Goal: Information Seeking & Learning: Learn about a topic

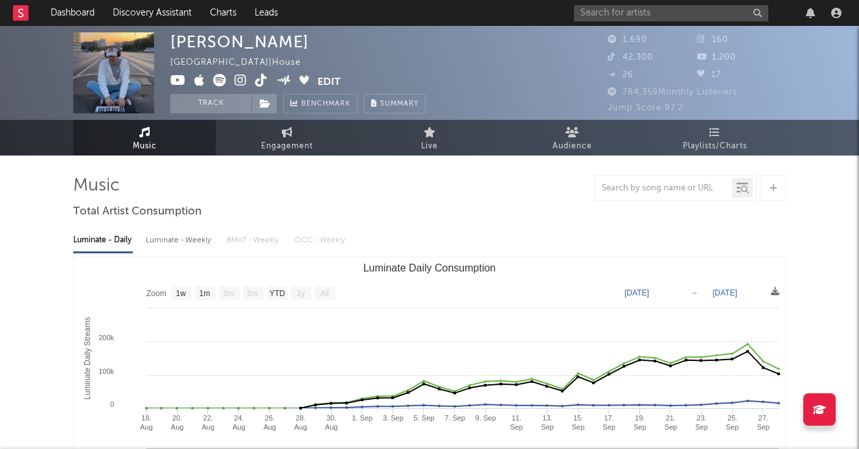
select select "1w"
click at [589, 19] on input "text" at bounding box center [671, 13] width 194 height 16
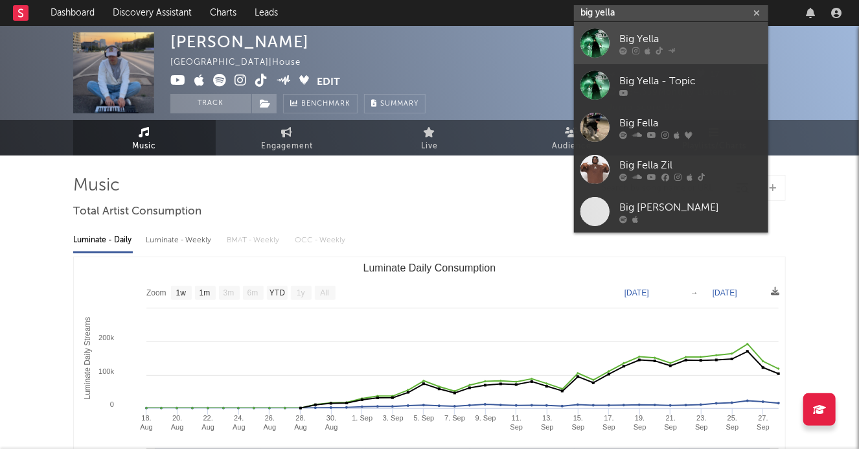
type input "big yella"
click at [618, 47] on link "Big Yella" at bounding box center [671, 43] width 194 height 42
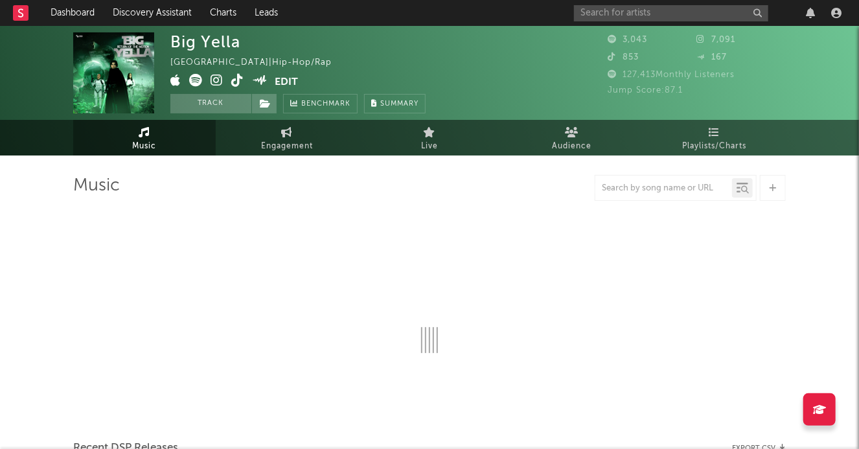
select select "1w"
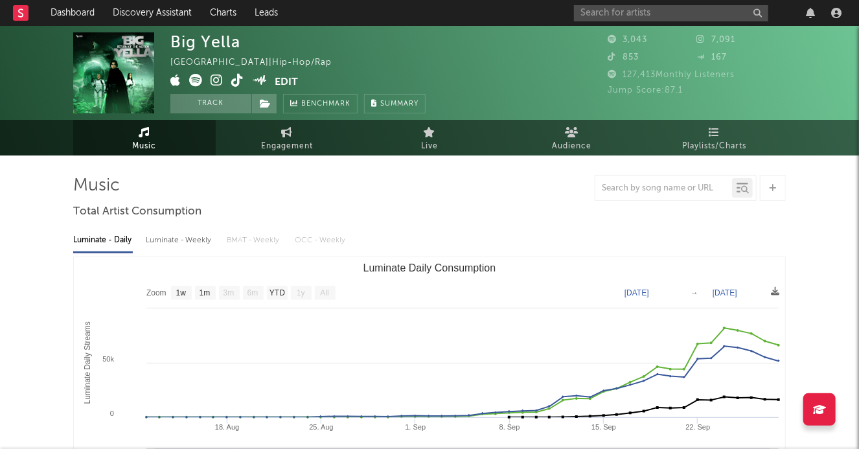
click at [233, 90] on span at bounding box center [222, 82] width 105 height 16
click at [263, 139] on span "Engagement" at bounding box center [287, 147] width 52 height 16
select select "1w"
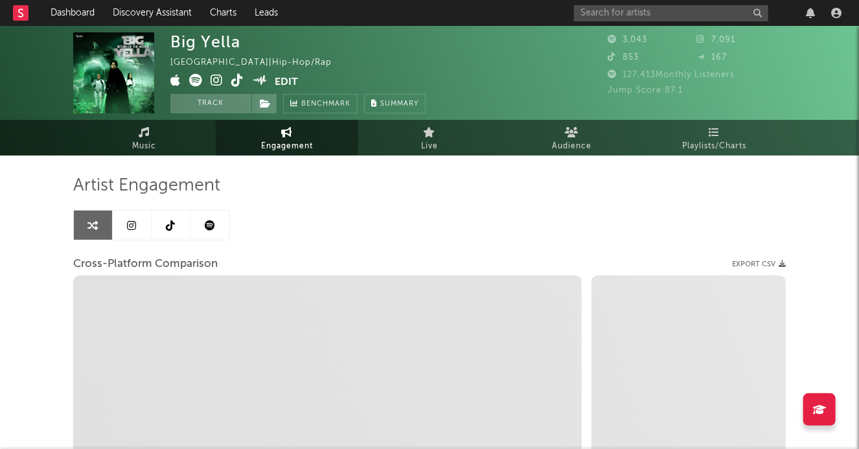
scroll to position [5, 0]
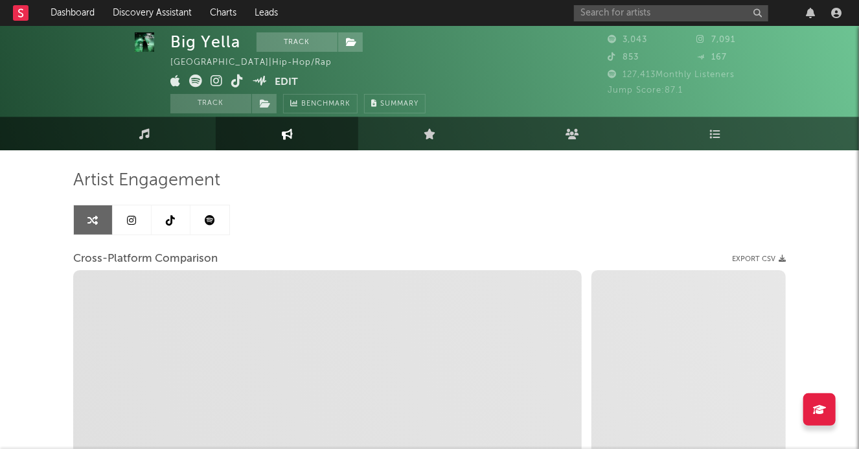
select select "1m"
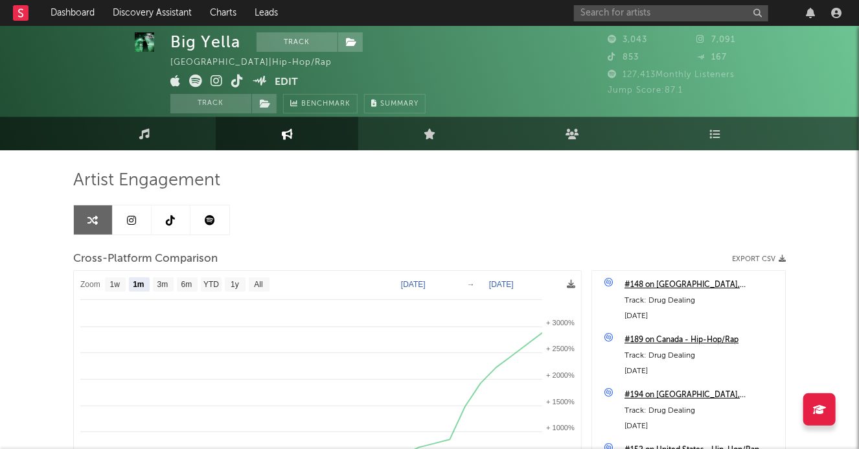
click at [165, 214] on link at bounding box center [171, 219] width 39 height 29
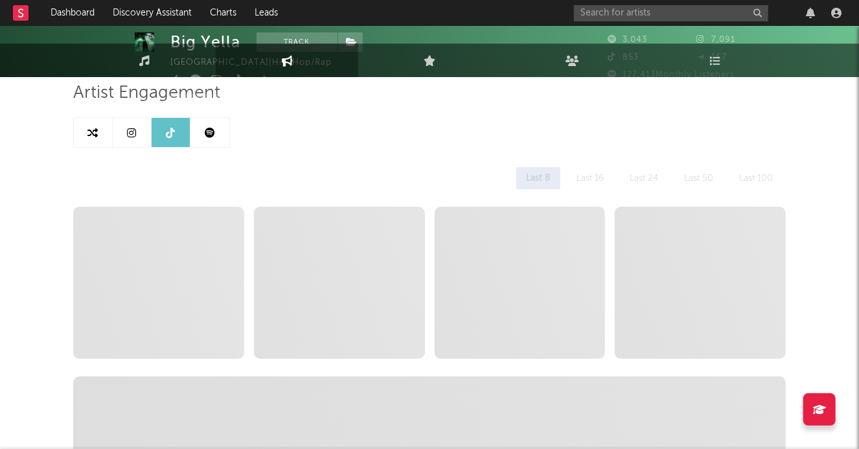
select select "1w"
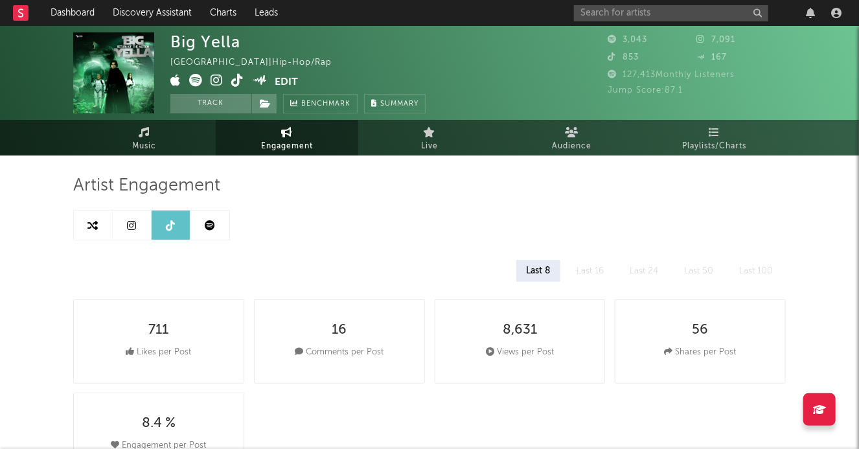
click at [167, 116] on div "Big Yella United States | Hip-Hop/Rap Edit Track Benchmark Summary 3,043 7,091 …" at bounding box center [429, 73] width 859 height 94
click at [167, 125] on link "Music" at bounding box center [144, 138] width 143 height 36
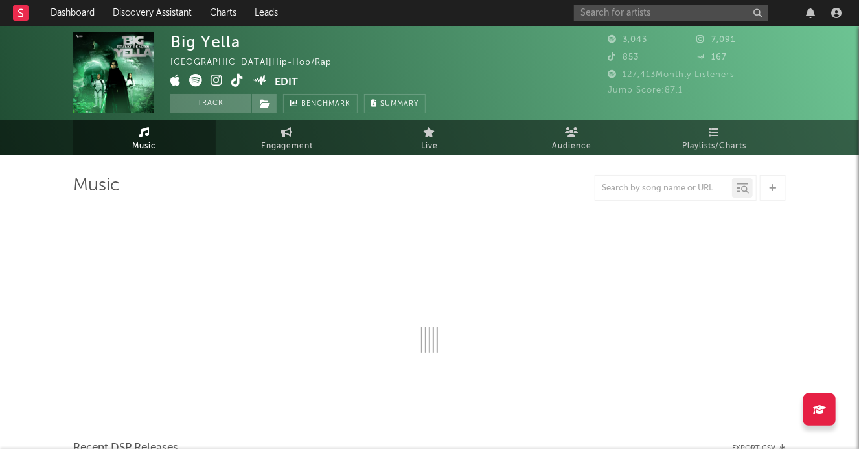
select select "1w"
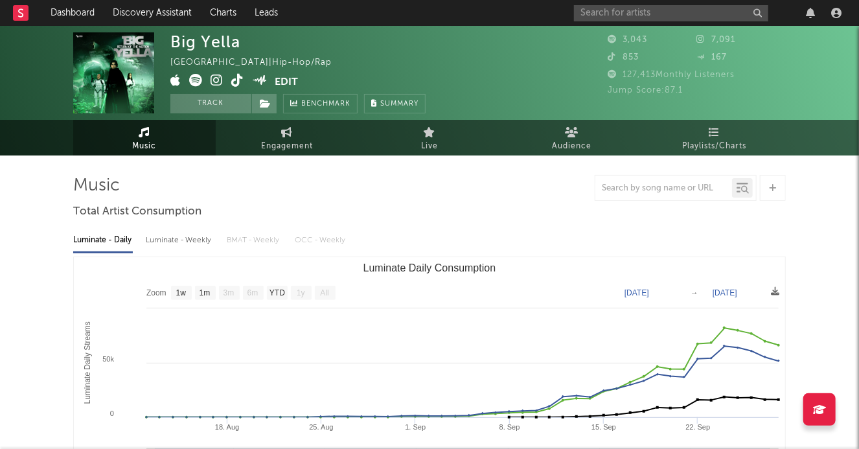
click at [231, 87] on span at bounding box center [222, 82] width 105 height 16
click at [236, 82] on icon at bounding box center [237, 80] width 12 height 13
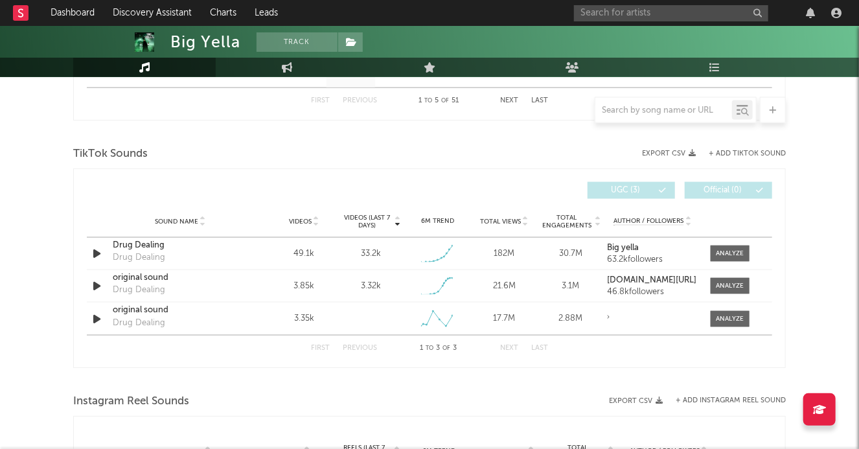
scroll to position [829, 0]
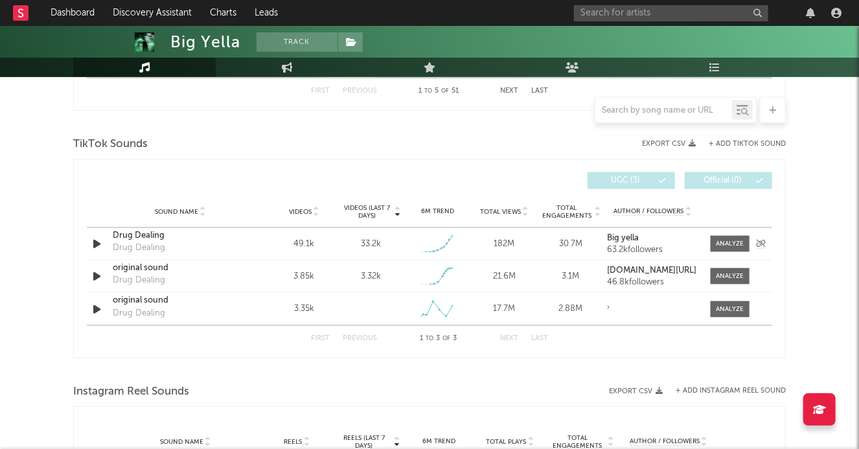
click at [142, 235] on div "Drug Dealing" at bounding box center [180, 235] width 135 height 13
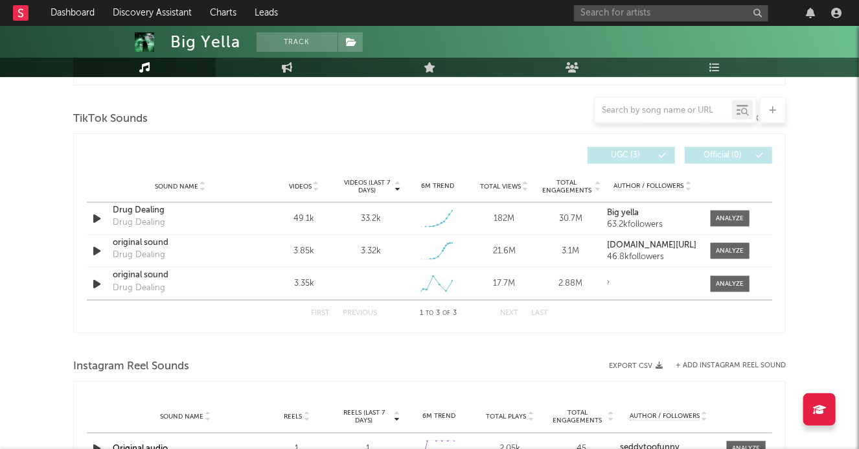
scroll to position [894, 0]
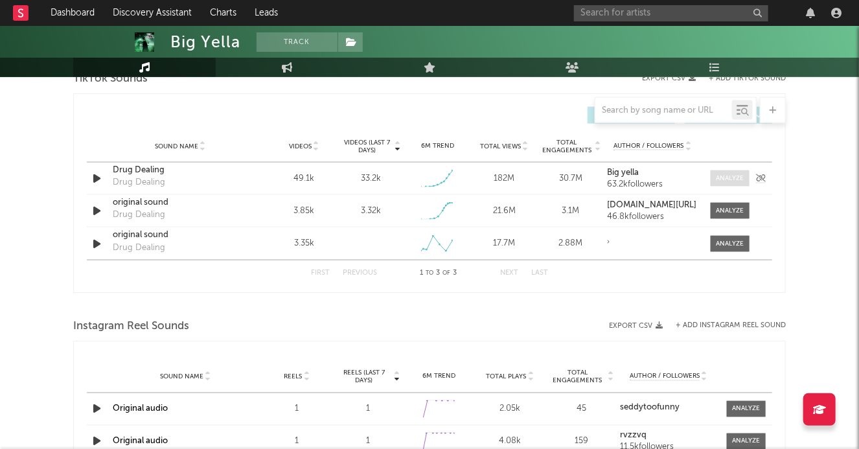
click at [720, 181] on div at bounding box center [731, 179] width 28 height 10
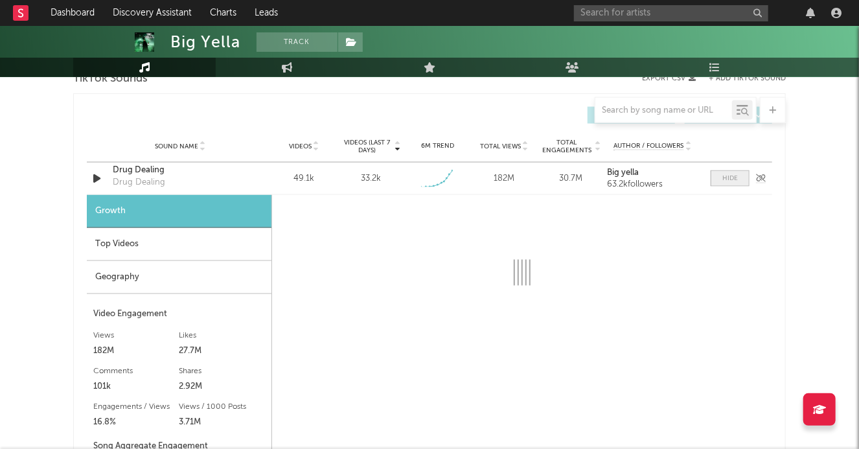
select select "1w"
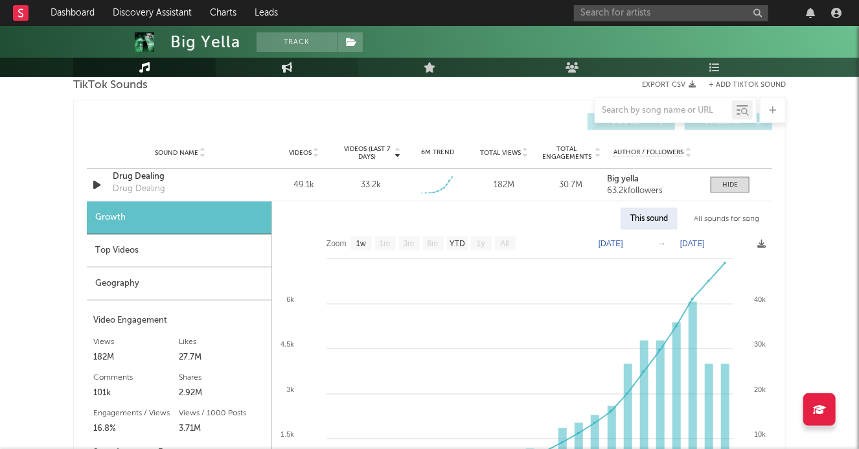
click at [270, 66] on link "Engagement" at bounding box center [287, 67] width 143 height 19
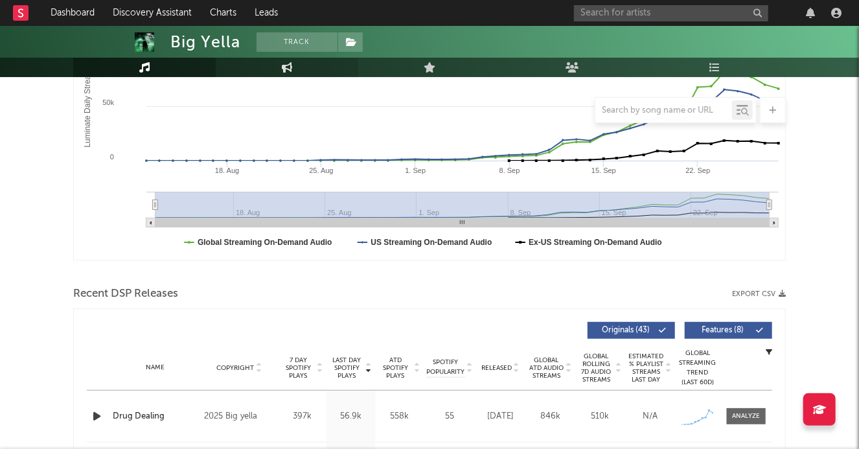
select select "1w"
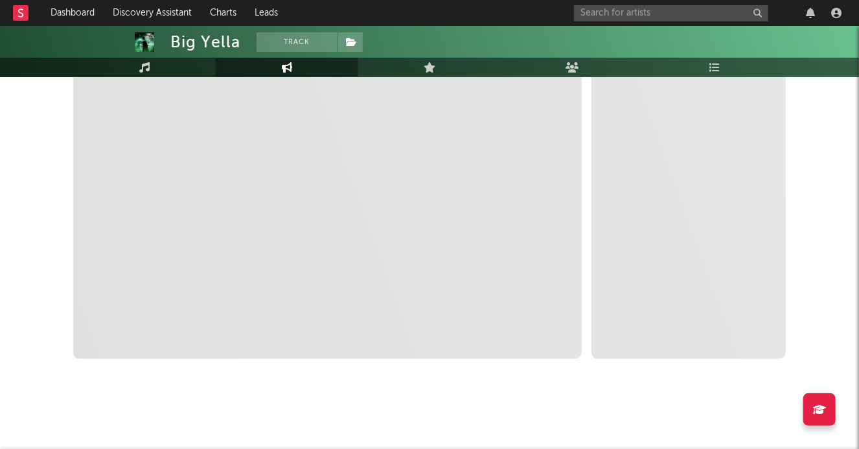
select select "1m"
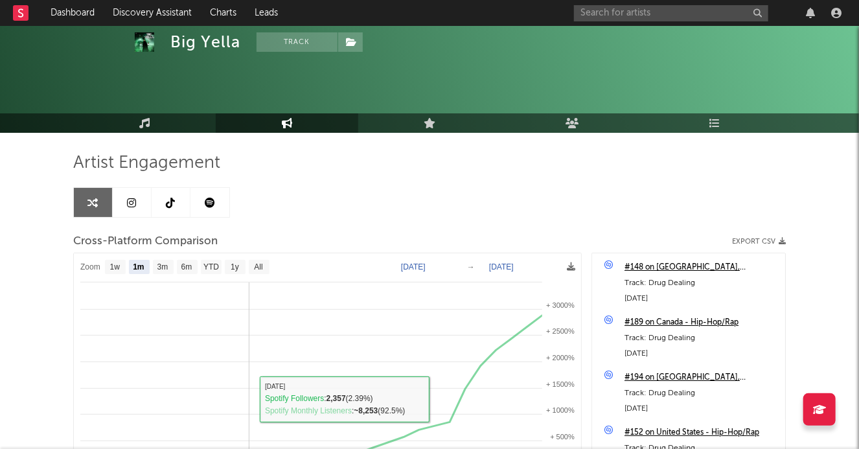
scroll to position [0, 0]
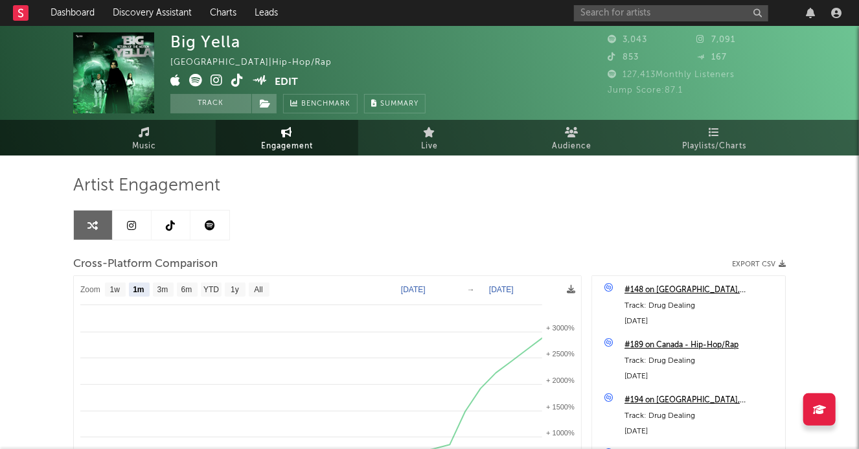
click at [172, 213] on link at bounding box center [171, 225] width 39 height 29
select select "1w"
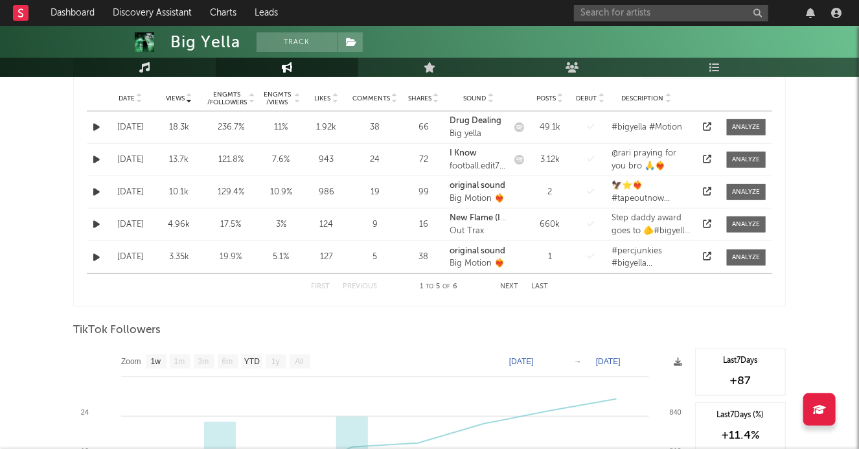
scroll to position [476, 0]
click at [141, 67] on icon at bounding box center [144, 67] width 11 height 10
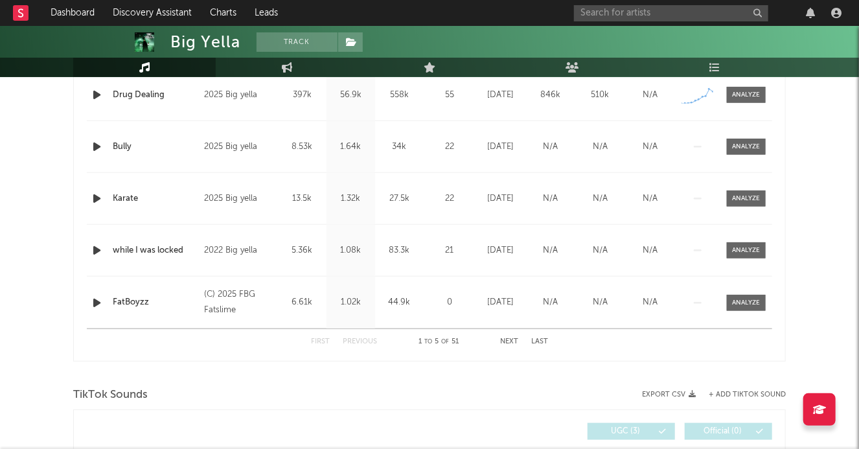
select select "1w"
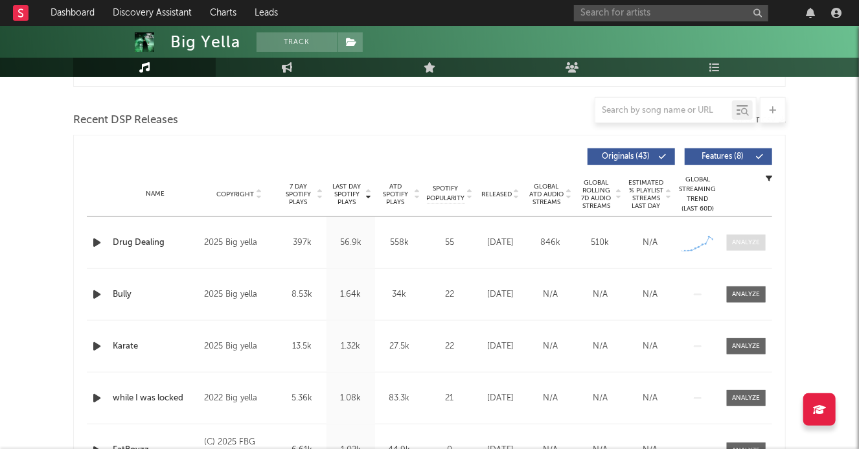
scroll to position [380, 0]
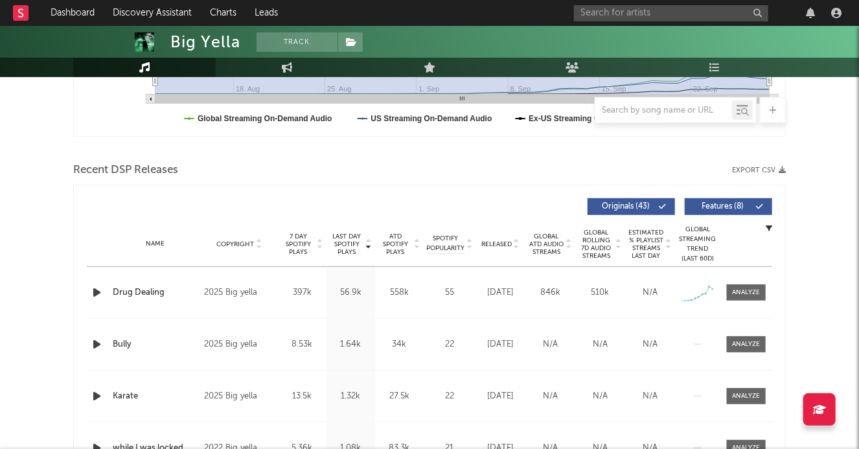
click at [144, 287] on div "Drug Dealing" at bounding box center [155, 292] width 85 height 13
drag, startPoint x: 365, startPoint y: 292, endPoint x: 334, endPoint y: 292, distance: 31.1
click at [334, 292] on div "56.9k" at bounding box center [351, 292] width 42 height 13
drag, startPoint x: 320, startPoint y: 290, endPoint x: 288, endPoint y: 290, distance: 31.8
click at [288, 290] on div "397k" at bounding box center [302, 292] width 42 height 13
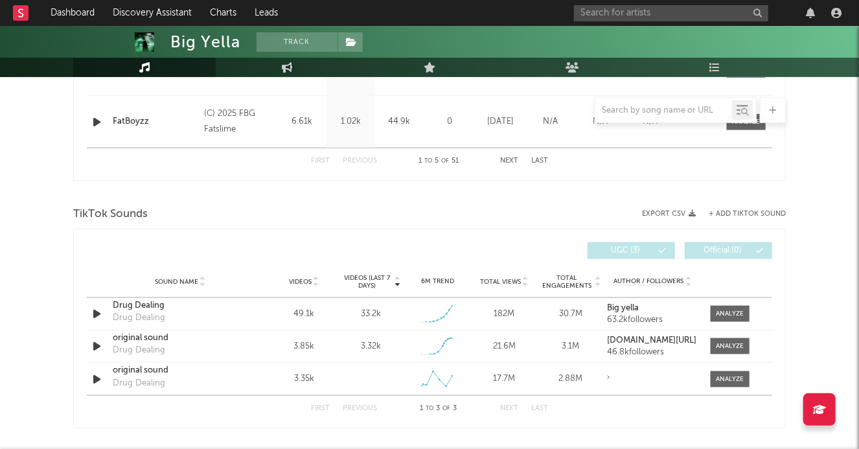
scroll to position [761, 0]
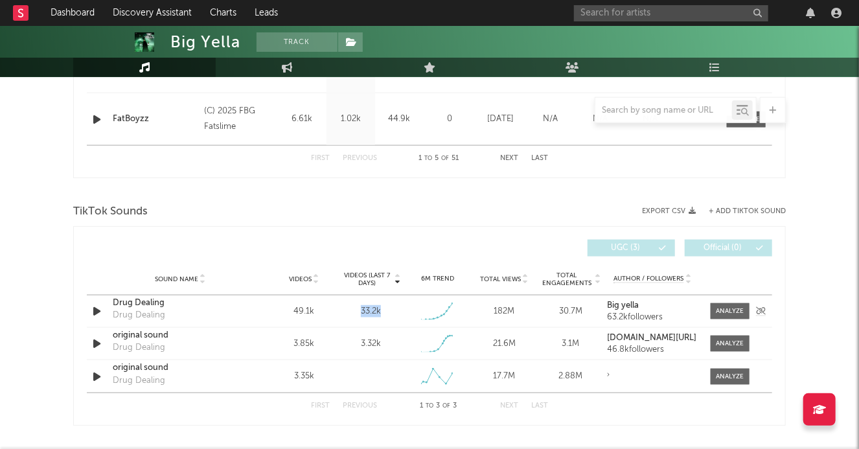
drag, startPoint x: 384, startPoint y: 308, endPoint x: 351, endPoint y: 308, distance: 33.0
click at [351, 308] on div "33.2k" at bounding box center [371, 311] width 60 height 13
copy div "33.2k"
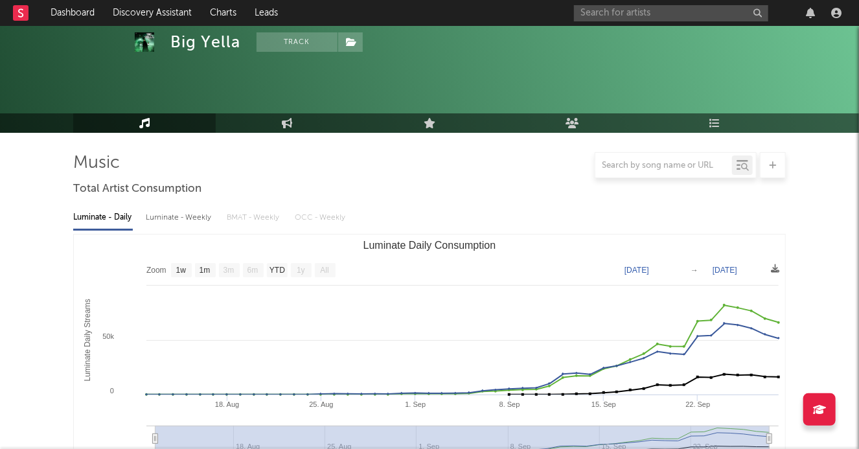
scroll to position [0, 0]
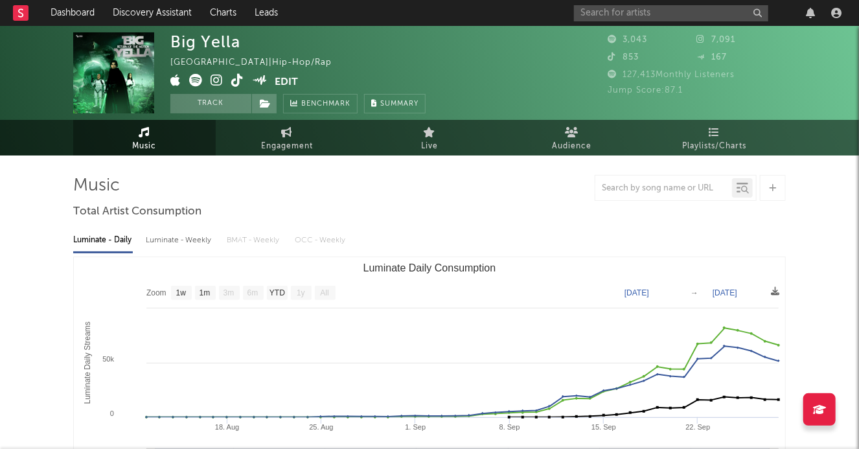
click at [220, 80] on icon at bounding box center [217, 80] width 12 height 13
click at [283, 137] on icon at bounding box center [287, 132] width 11 height 10
select select "1w"
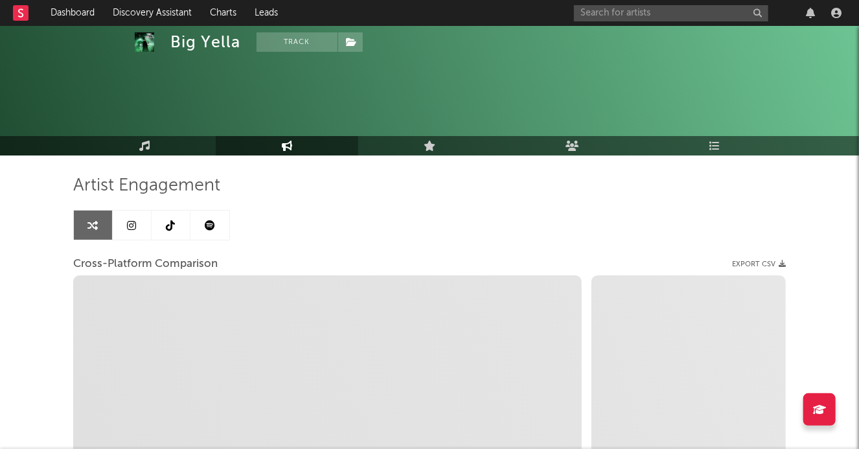
select select "1m"
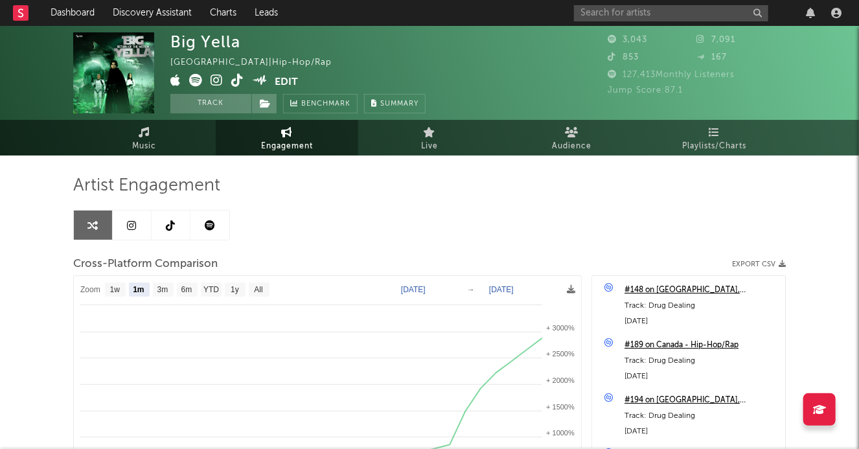
click at [141, 227] on link at bounding box center [132, 225] width 39 height 29
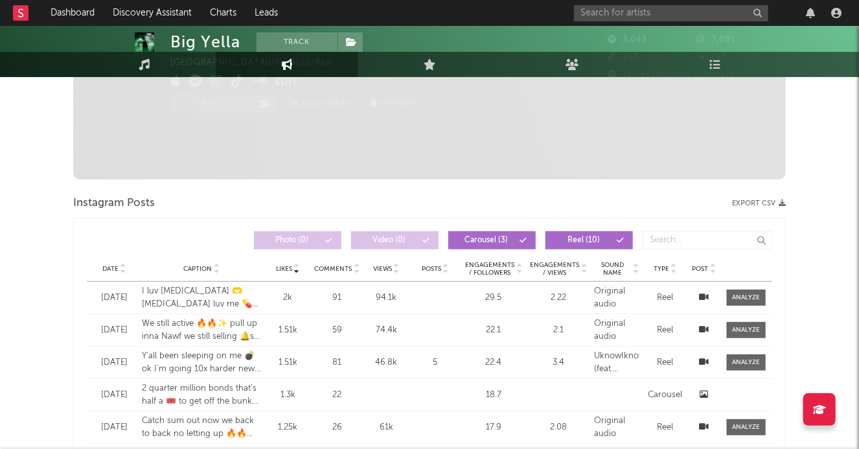
select select "1w"
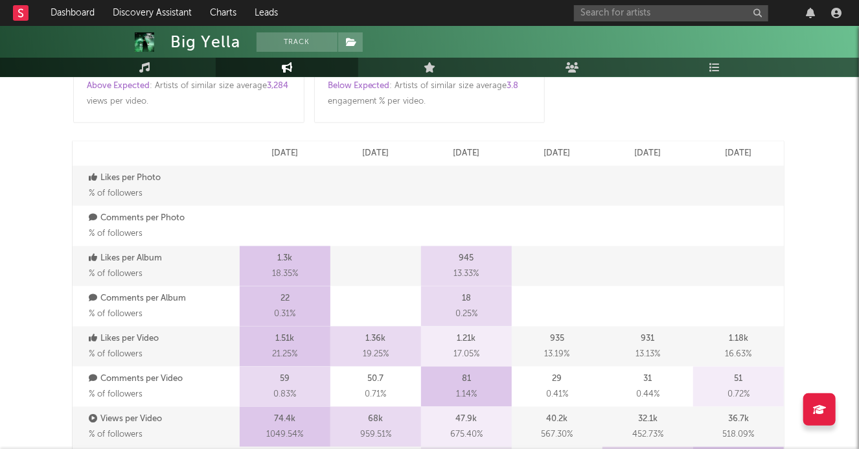
scroll to position [651, 0]
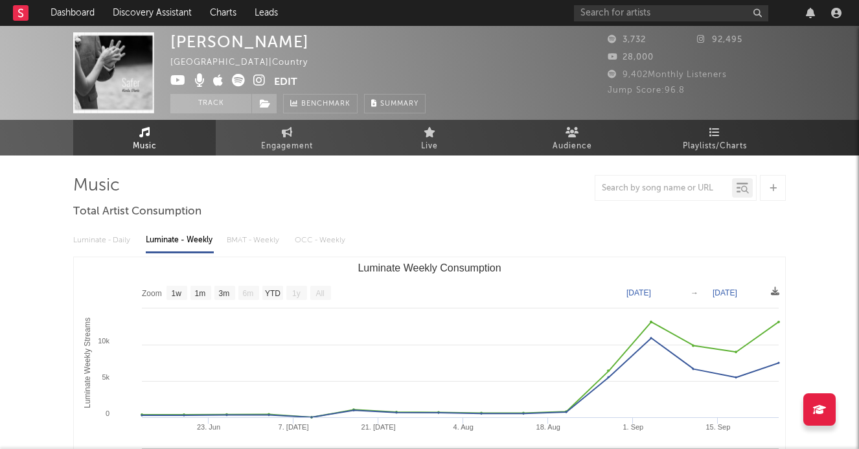
select select "1w"
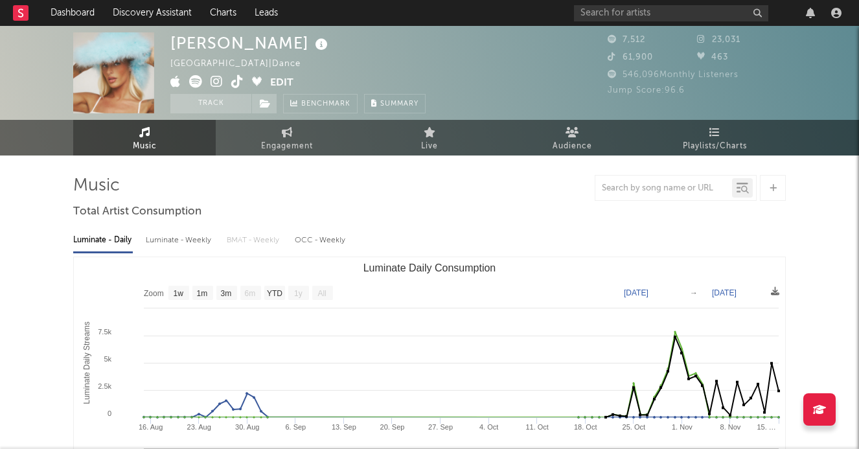
select select "1w"
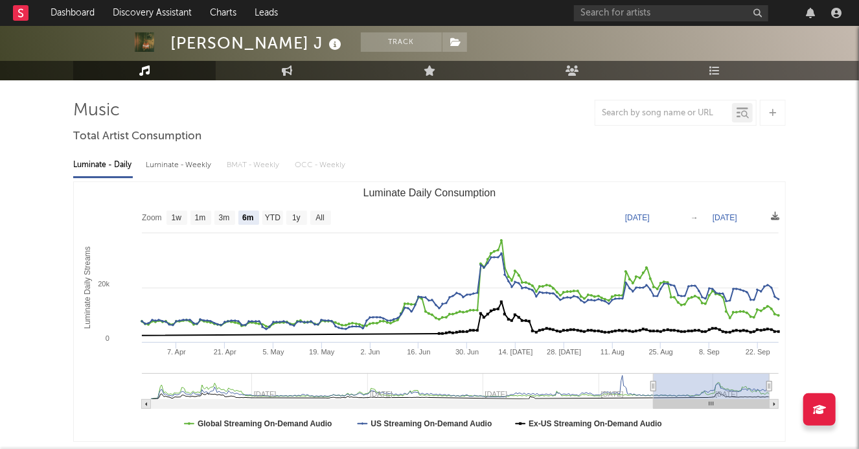
scroll to position [76, 0]
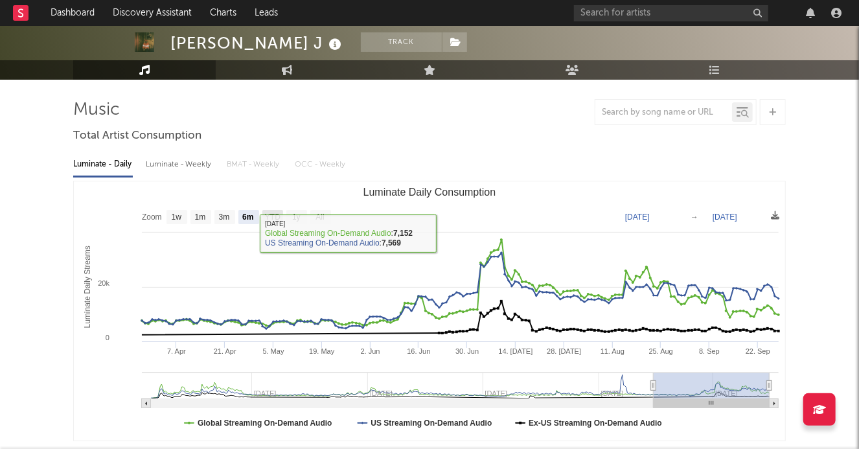
click at [272, 222] on rect "Luminate Daily Consumption" at bounding box center [272, 217] width 21 height 14
select select "YTD"
type input "[DATE]"
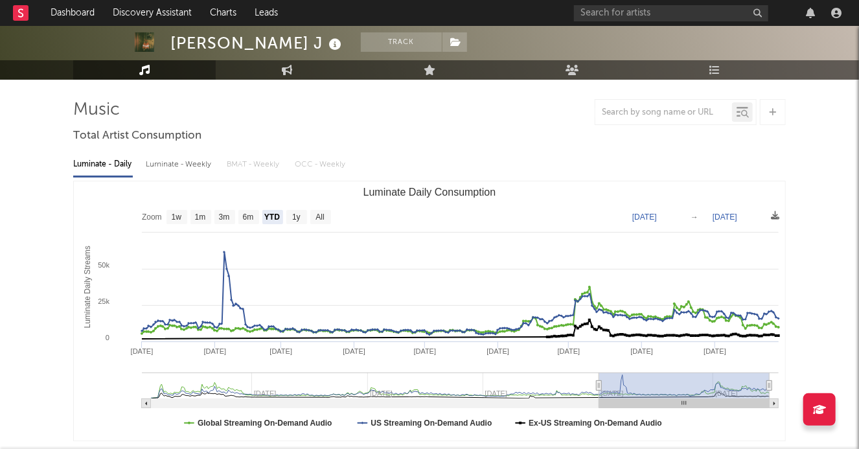
click at [297, 208] on rect "Luminate Daily Consumption" at bounding box center [430, 310] width 712 height 259
click at [302, 211] on rect "Luminate Daily Consumption" at bounding box center [296, 217] width 21 height 14
select select "1y"
type input "[DATE]"
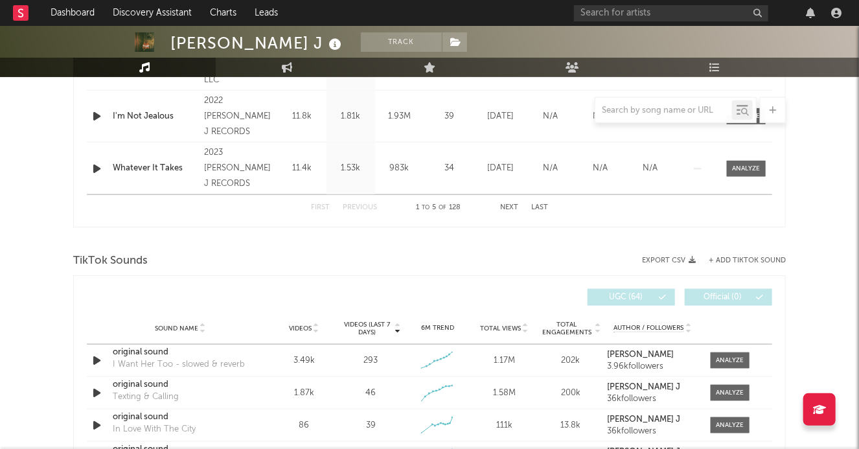
scroll to position [595, 0]
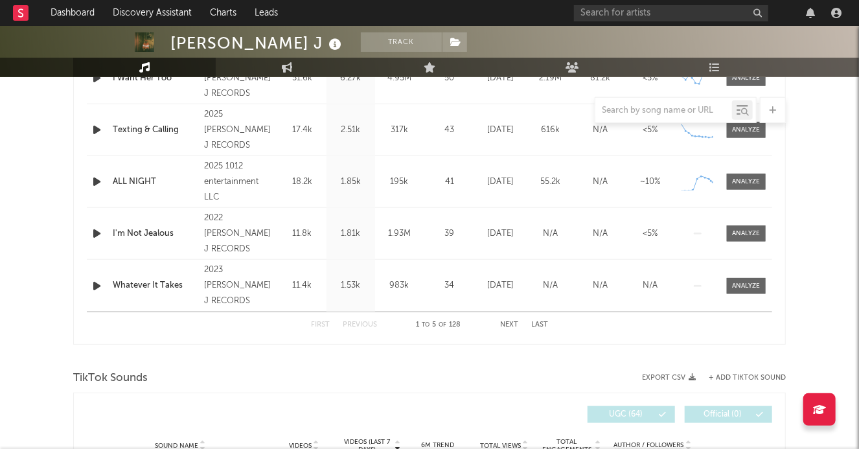
click at [100, 241] on div "Name I'm Not Jealous Copyright 2022 [PERSON_NAME] J RECORDS Label [PERSON_NAME]…" at bounding box center [430, 233] width 686 height 51
click at [99, 238] on icon "button" at bounding box center [97, 234] width 14 height 16
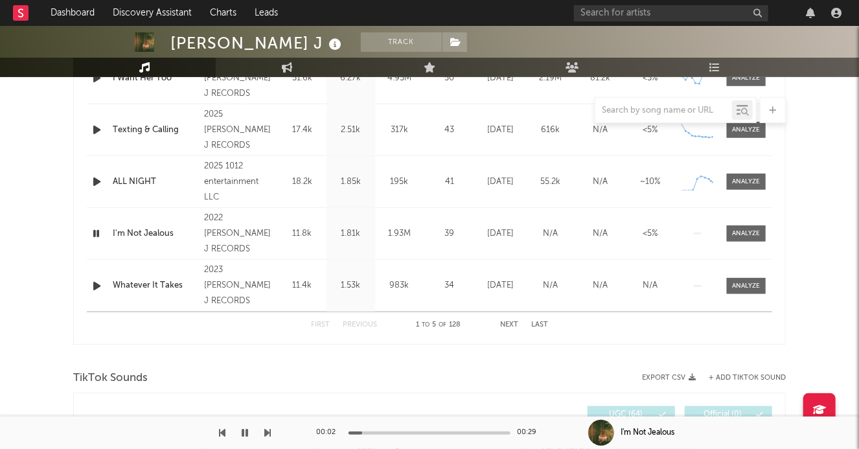
click at [97, 238] on icon "button" at bounding box center [96, 234] width 12 height 16
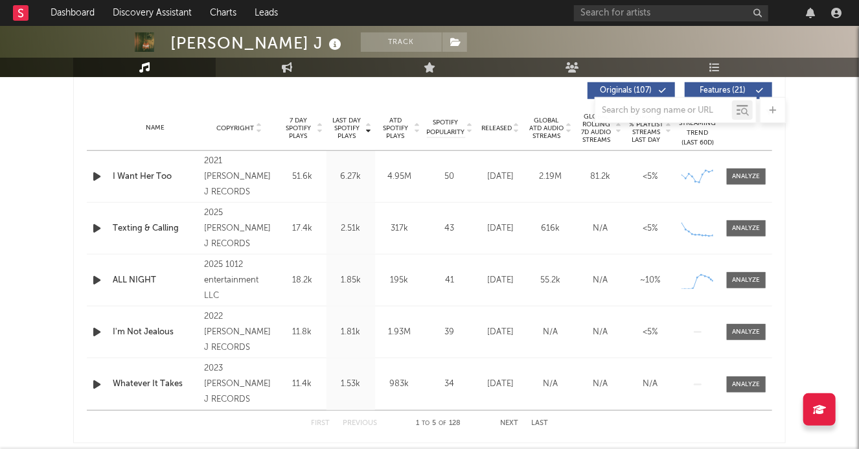
scroll to position [482, 0]
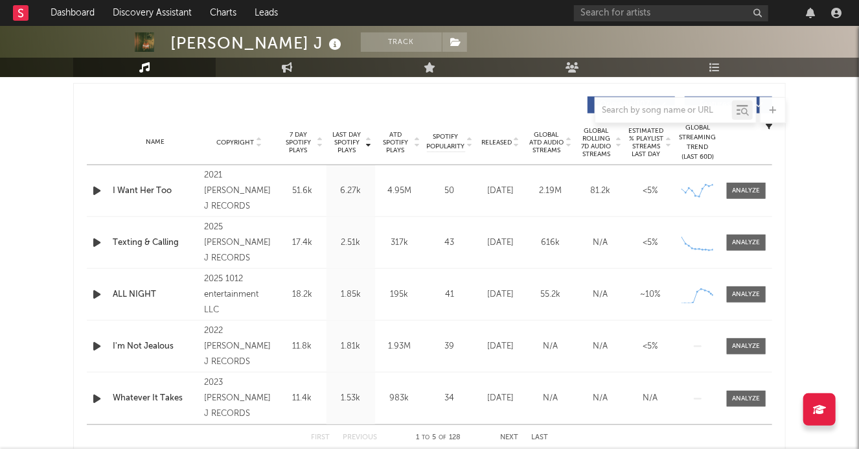
click at [95, 187] on icon "button" at bounding box center [97, 191] width 14 height 16
click at [94, 235] on icon "button" at bounding box center [97, 243] width 14 height 16
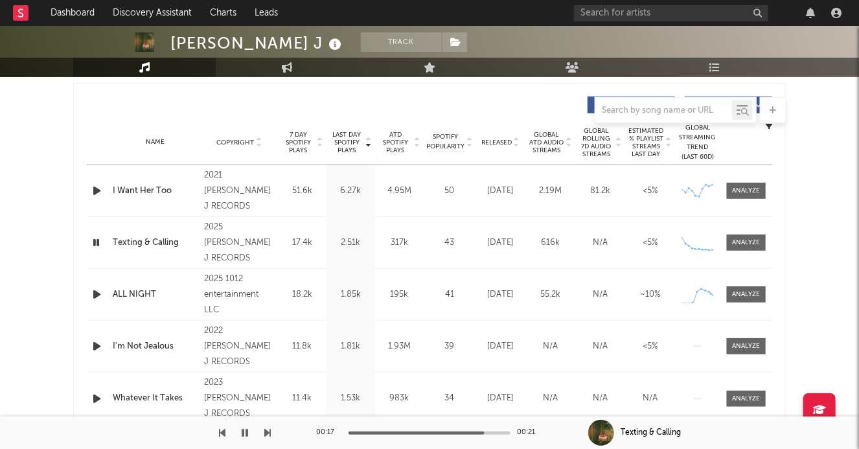
click at [143, 292] on div "ALL NIGHT" at bounding box center [155, 294] width 85 height 13
click at [93, 299] on icon "button" at bounding box center [97, 294] width 14 height 16
click at [447, 435] on div "00:05 00:15" at bounding box center [429, 433] width 227 height 32
click at [480, 433] on div at bounding box center [430, 433] width 162 height 3
click at [244, 431] on icon "button" at bounding box center [245, 433] width 6 height 10
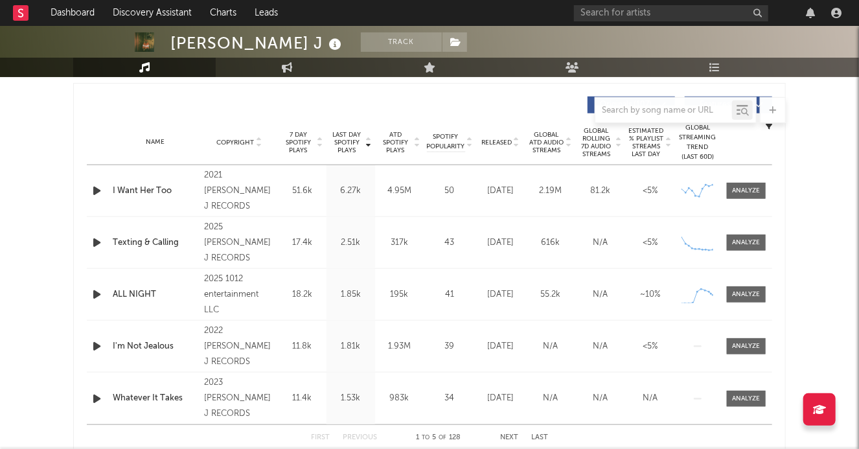
click at [96, 198] on div "Name I Want Her Too Copyright 2021 [PERSON_NAME] J RECORDS Label [PERSON_NAME] …" at bounding box center [430, 190] width 686 height 51
click at [96, 194] on icon "button" at bounding box center [97, 191] width 14 height 16
click at [93, 192] on icon "button" at bounding box center [96, 191] width 12 height 16
click at [623, 19] on input "text" at bounding box center [671, 13] width 194 height 16
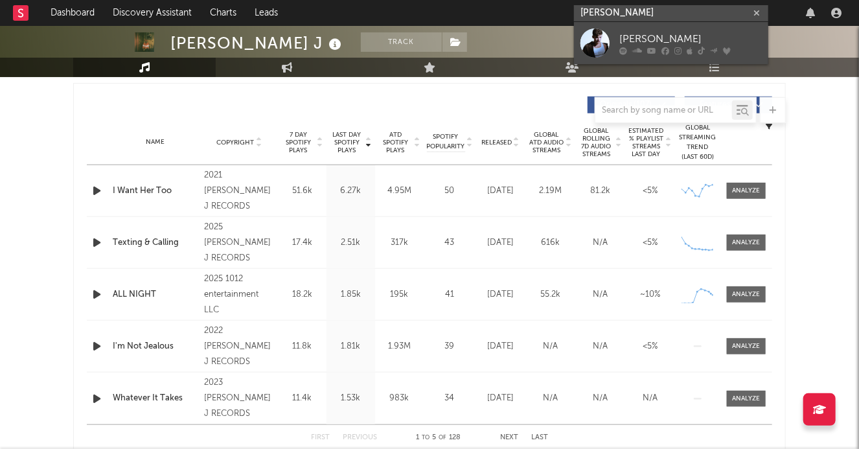
type input "[PERSON_NAME]"
click at [659, 36] on div "[PERSON_NAME]" at bounding box center [691, 39] width 143 height 16
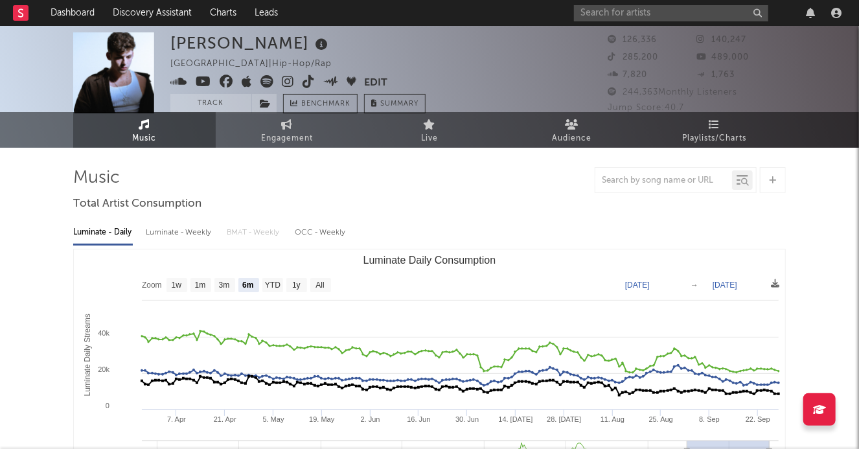
scroll to position [79, 0]
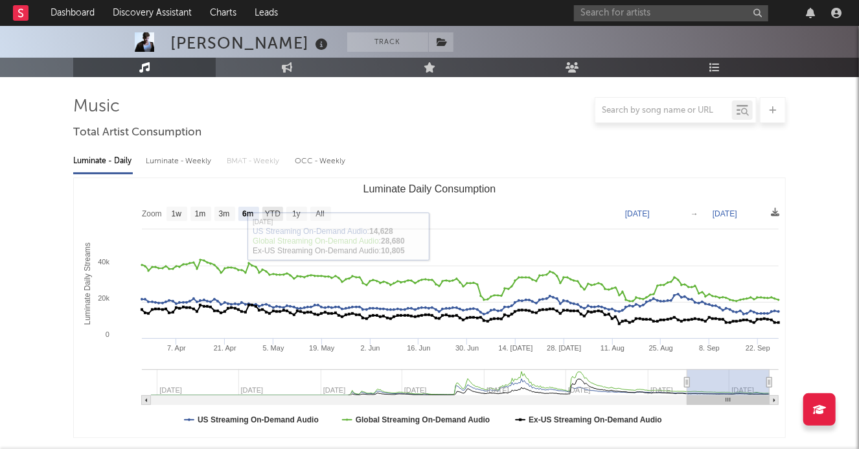
click at [269, 216] on text "YTD" at bounding box center [273, 214] width 16 height 9
select select "YTD"
type input "[DATE]"
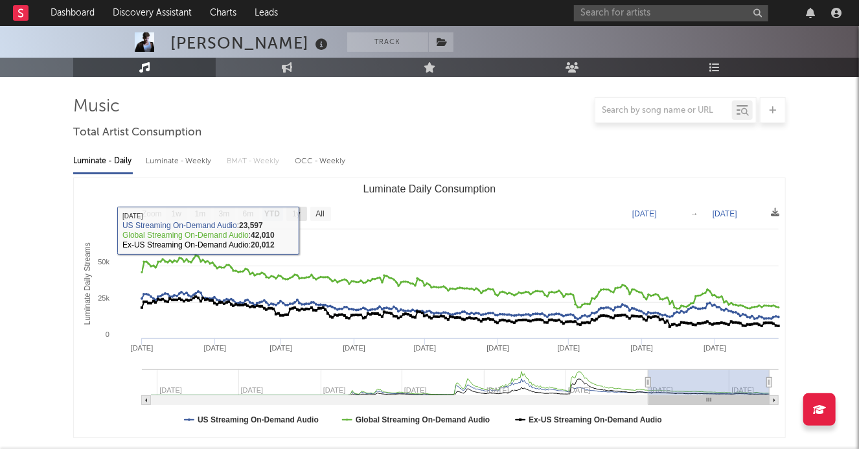
click at [302, 217] on rect "Luminate Daily Consumption" at bounding box center [296, 214] width 21 height 14
select select "1y"
type input "[DATE]"
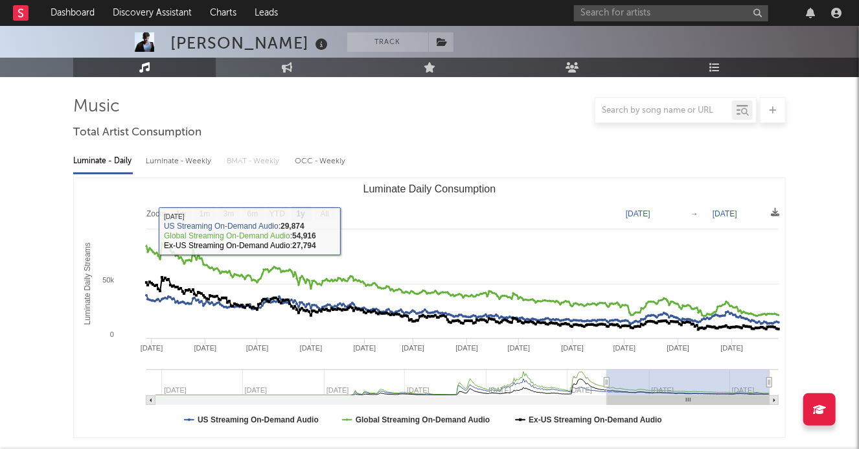
click at [328, 215] on text "All" at bounding box center [324, 214] width 8 height 9
select select "All"
type input "[DATE]"
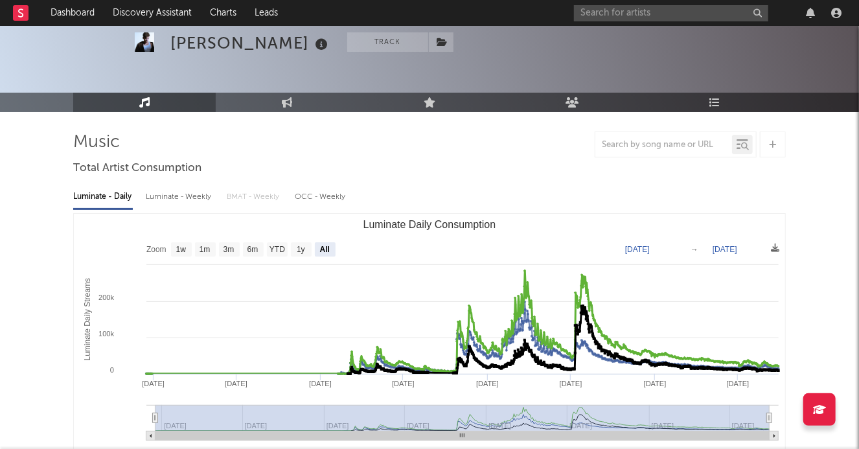
scroll to position [0, 0]
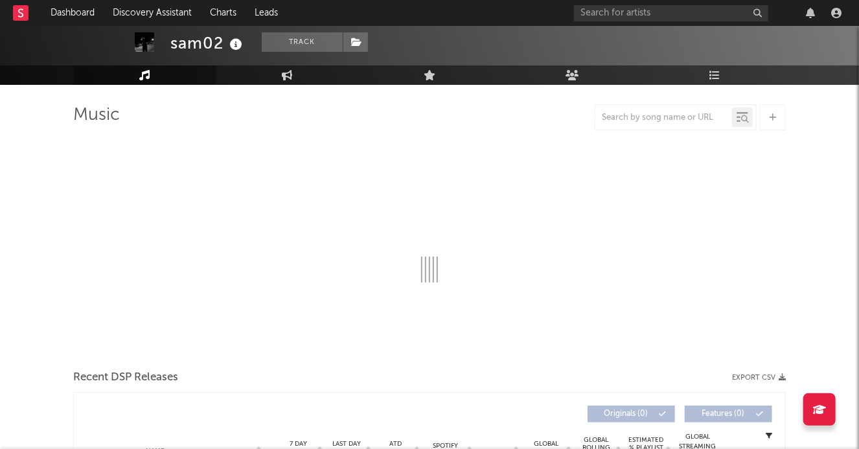
scroll to position [67, 0]
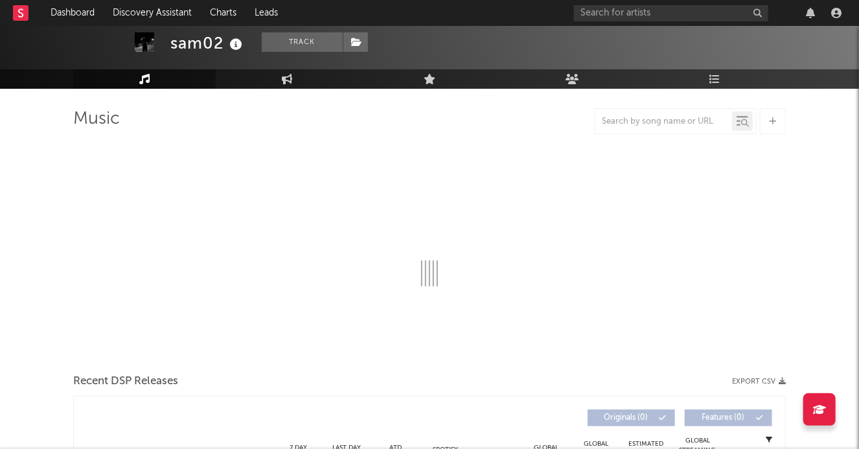
select select "6m"
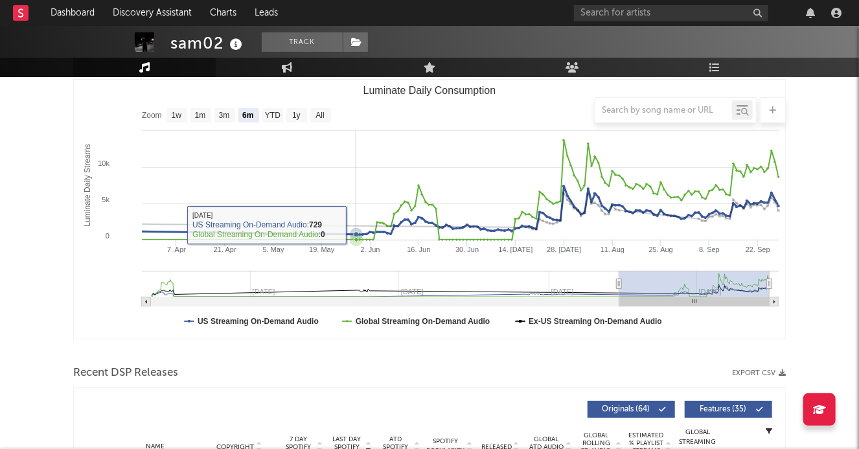
scroll to position [0, 0]
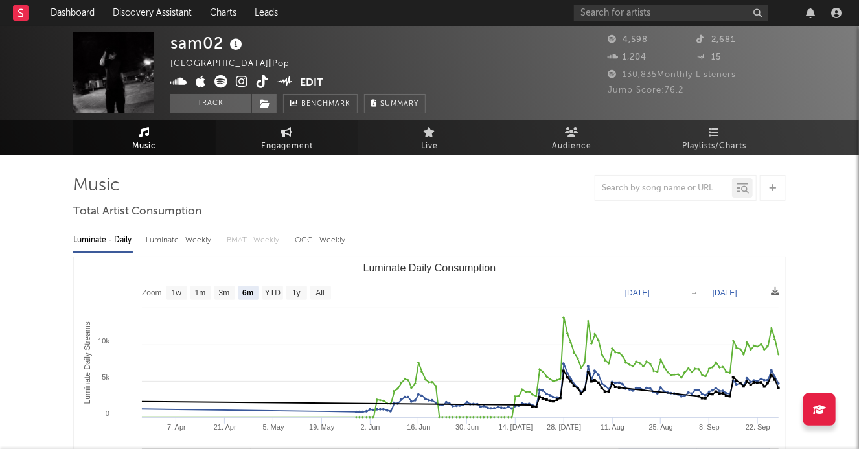
click at [273, 144] on span "Engagement" at bounding box center [287, 147] width 52 height 16
select select "1w"
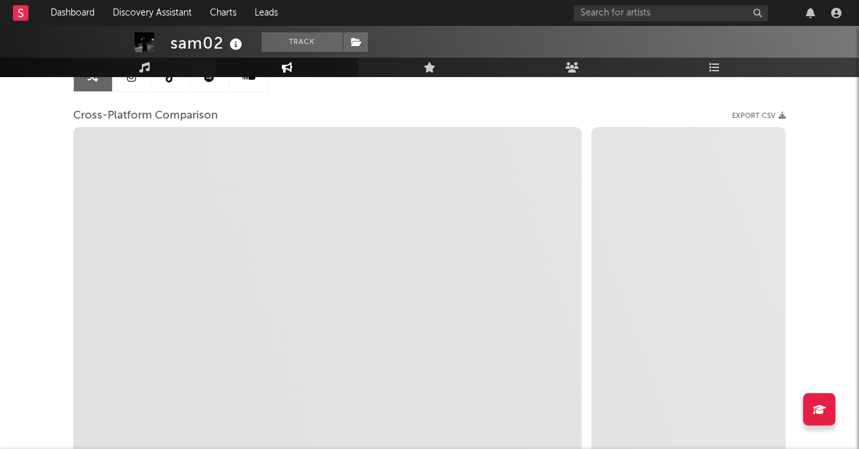
scroll to position [137, 0]
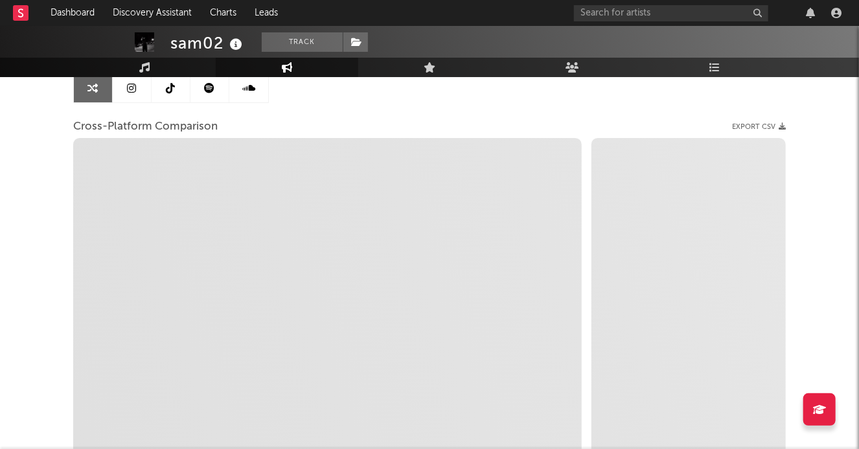
select select "1m"
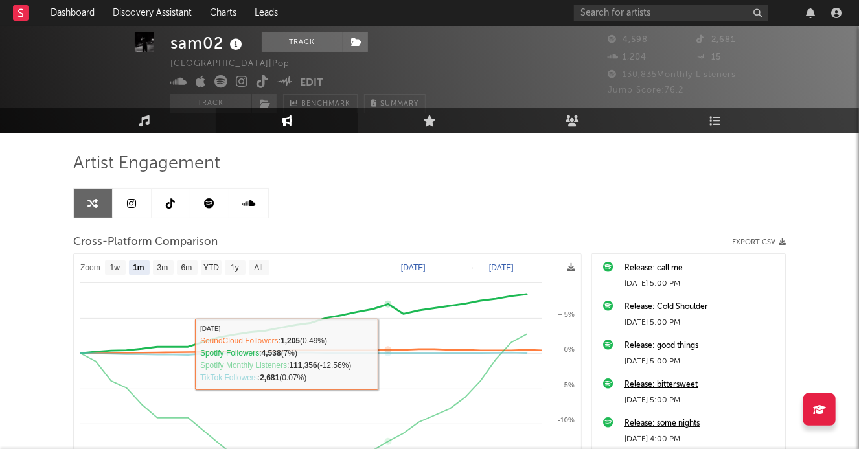
scroll to position [21, 0]
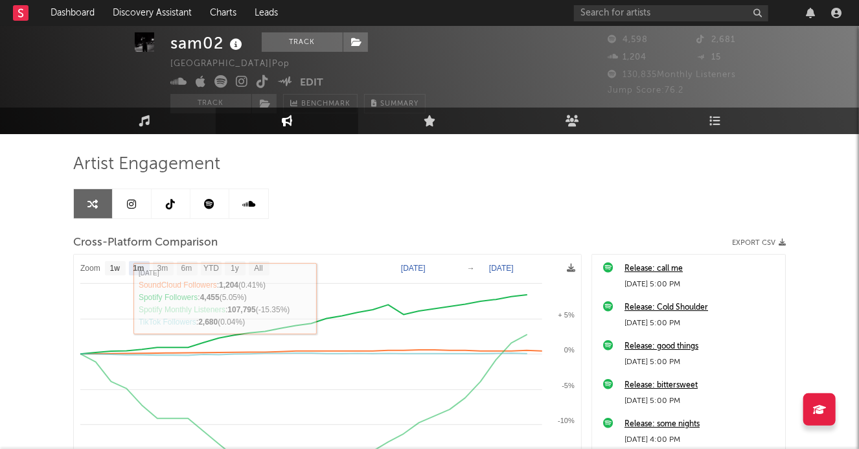
click at [146, 209] on link at bounding box center [132, 203] width 39 height 29
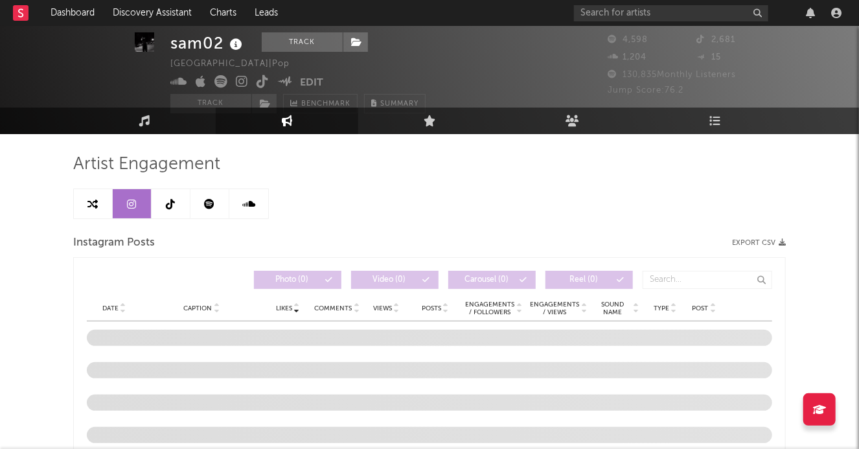
select select "1w"
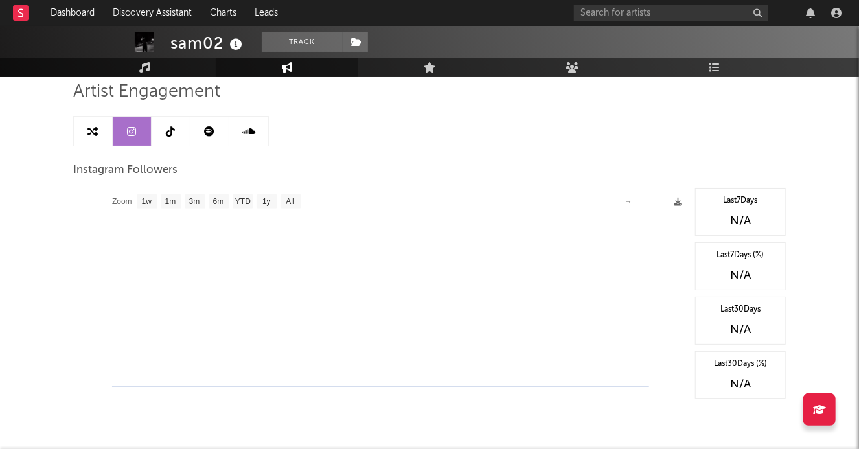
scroll to position [97, 0]
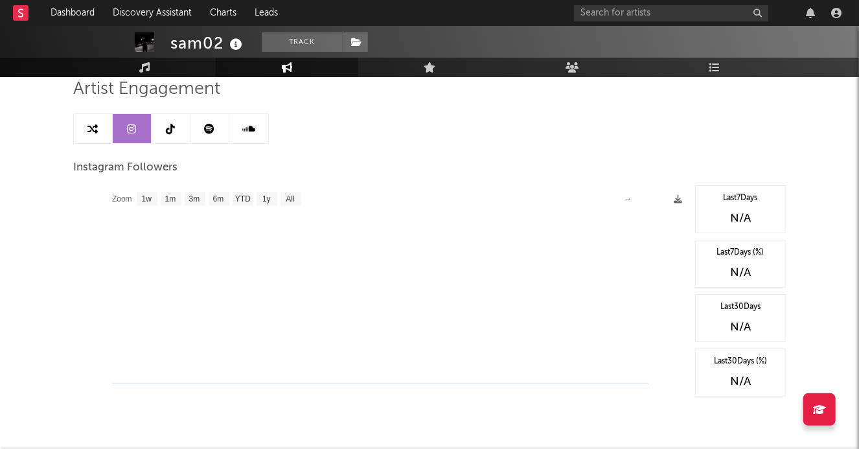
click at [177, 122] on link at bounding box center [171, 128] width 39 height 29
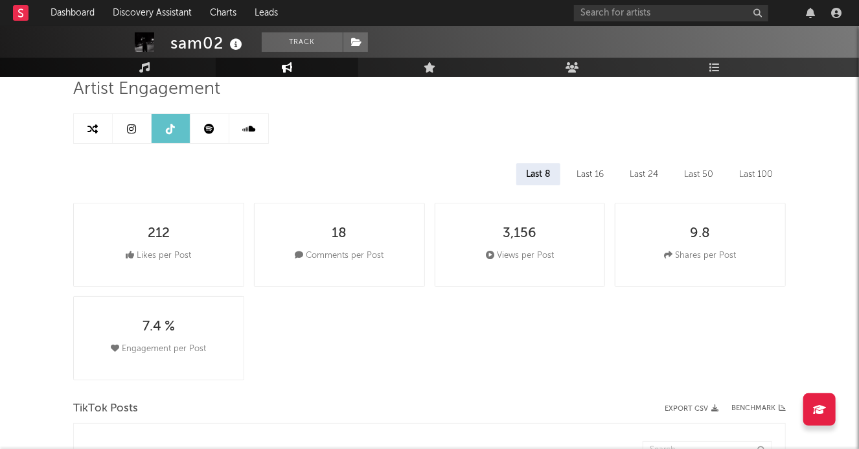
select select "6m"
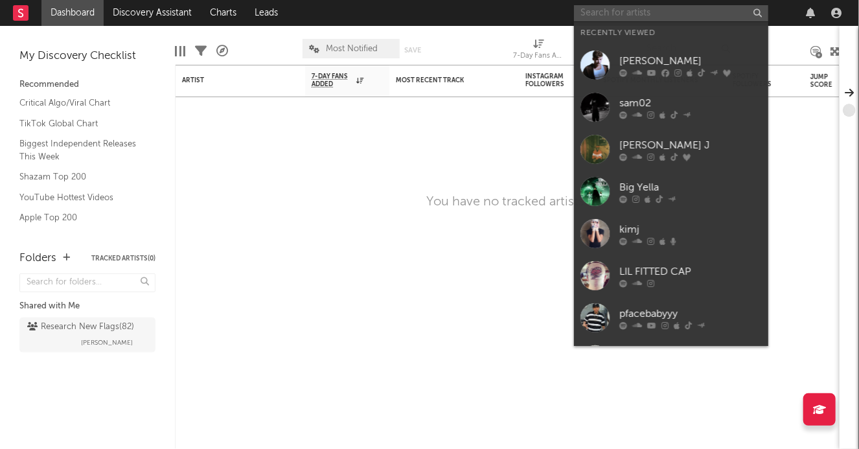
click at [672, 15] on input "text" at bounding box center [671, 13] width 194 height 16
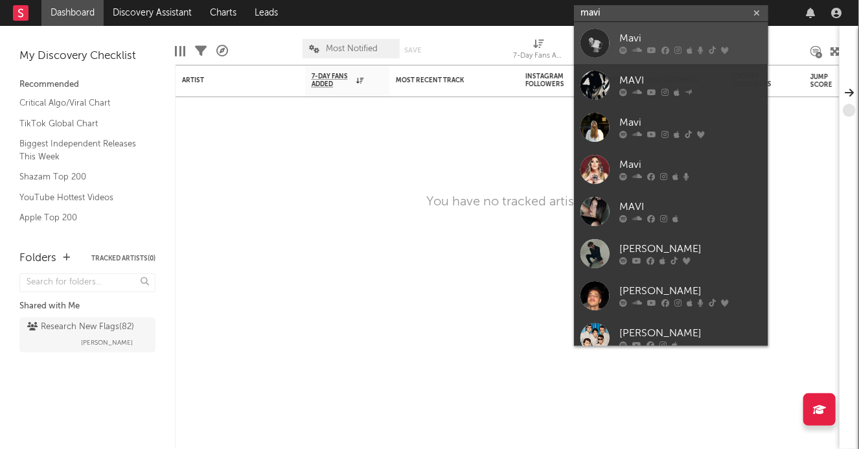
type input "mavi"
click at [649, 32] on div "Mavi" at bounding box center [691, 39] width 143 height 16
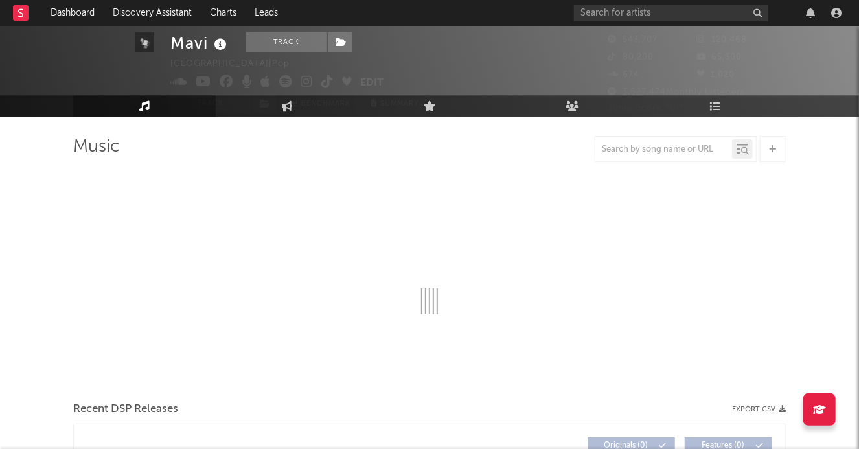
scroll to position [43, 0]
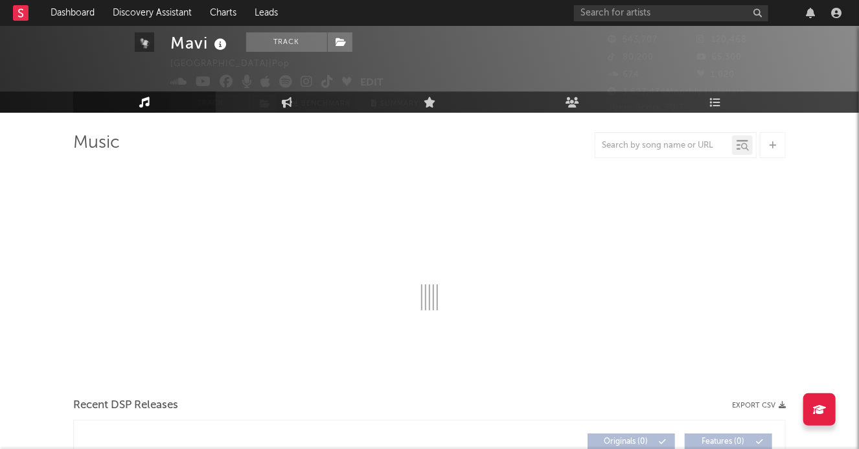
select select "6m"
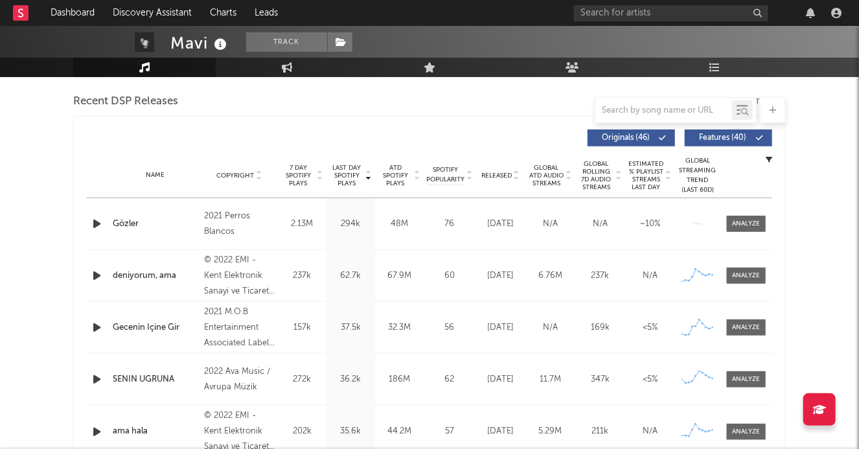
scroll to position [490, 0]
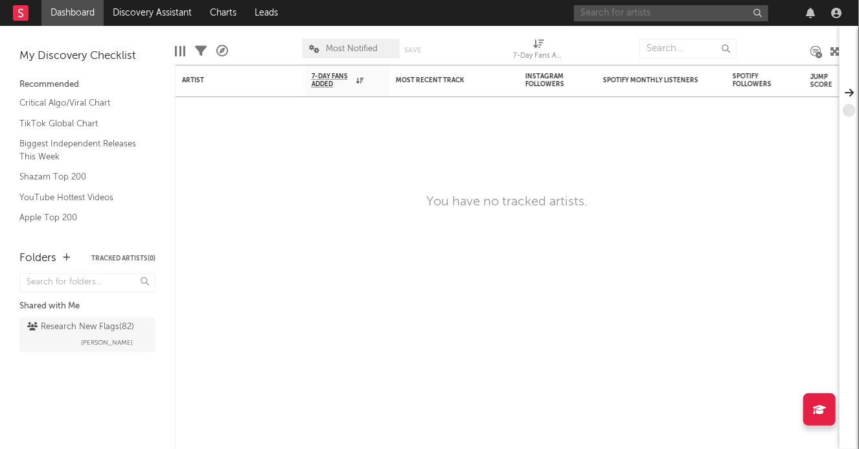
click at [628, 14] on input "text" at bounding box center [671, 13] width 194 height 16
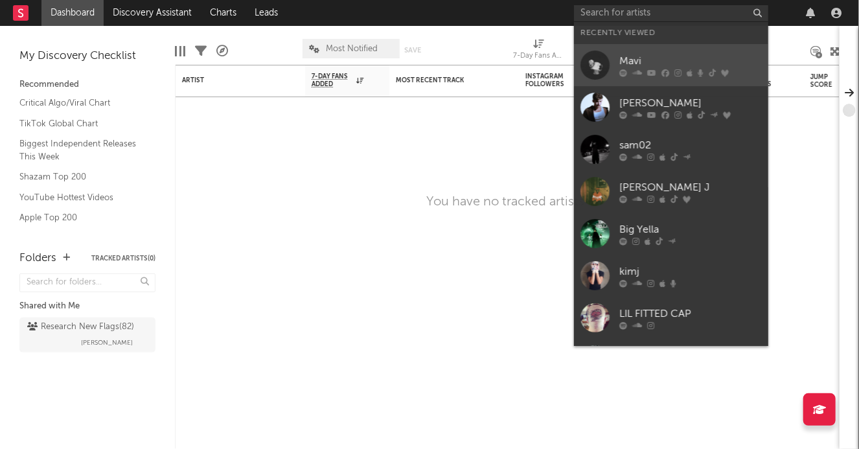
click at [628, 56] on div "Mavi" at bounding box center [691, 61] width 143 height 16
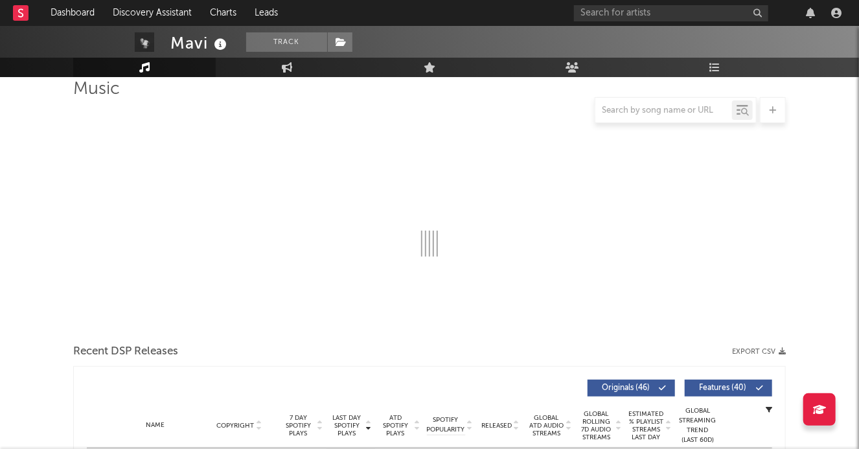
select select "6m"
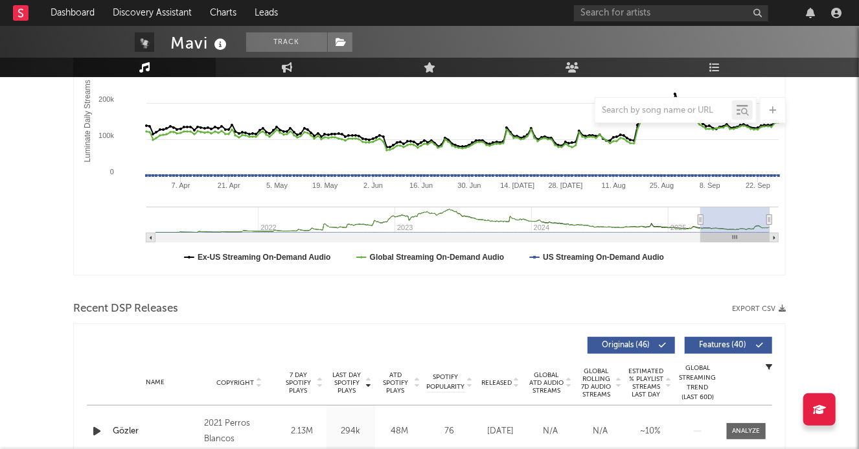
scroll to position [270, 0]
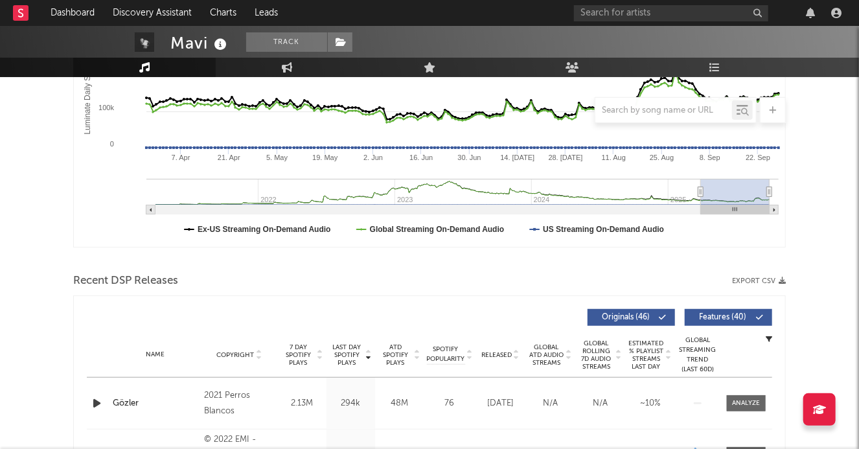
click at [96, 399] on icon "button" at bounding box center [97, 403] width 14 height 16
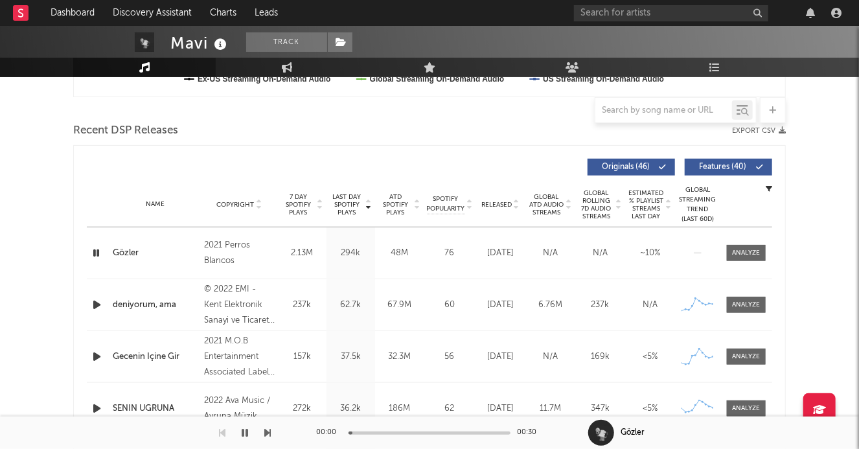
scroll to position [425, 0]
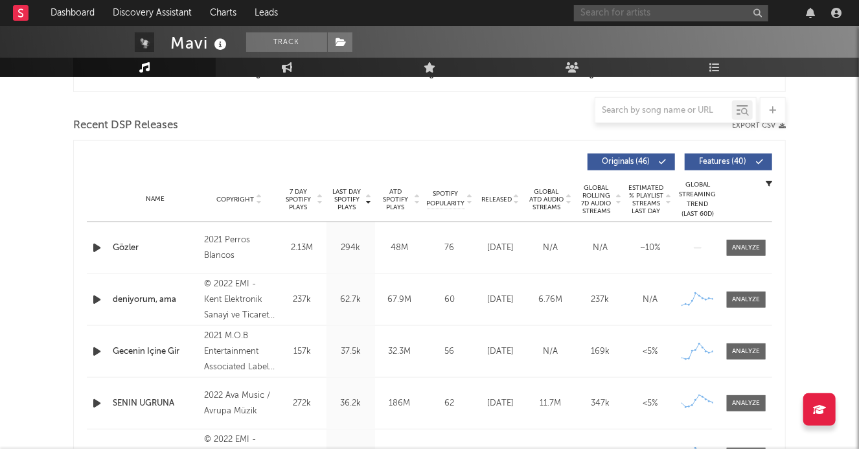
click at [618, 14] on input "text" at bounding box center [671, 13] width 194 height 16
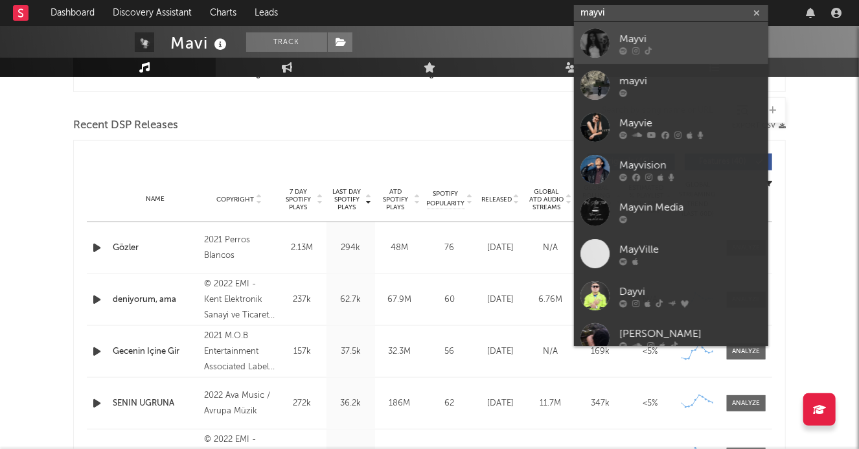
type input "mayvi"
click at [656, 41] on div "Mayvi" at bounding box center [691, 39] width 143 height 16
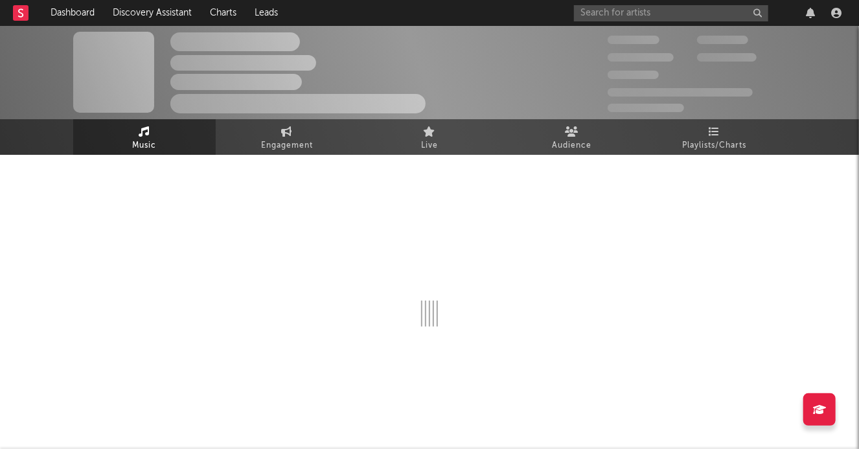
scroll to position [425, 0]
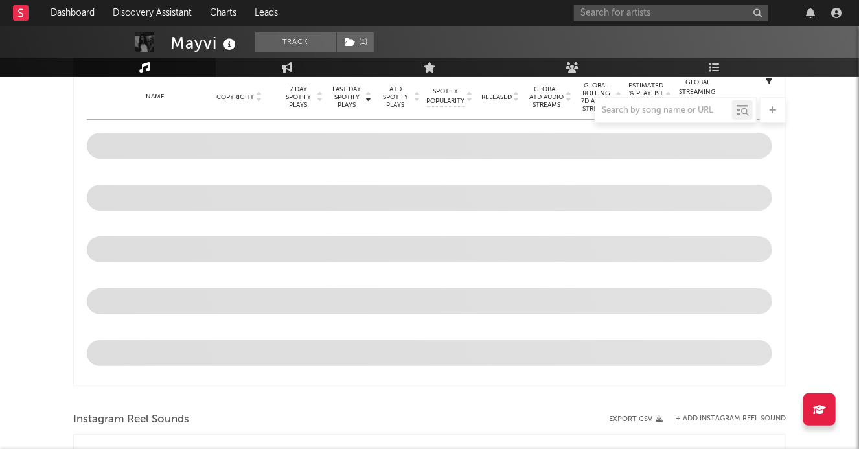
select select "1w"
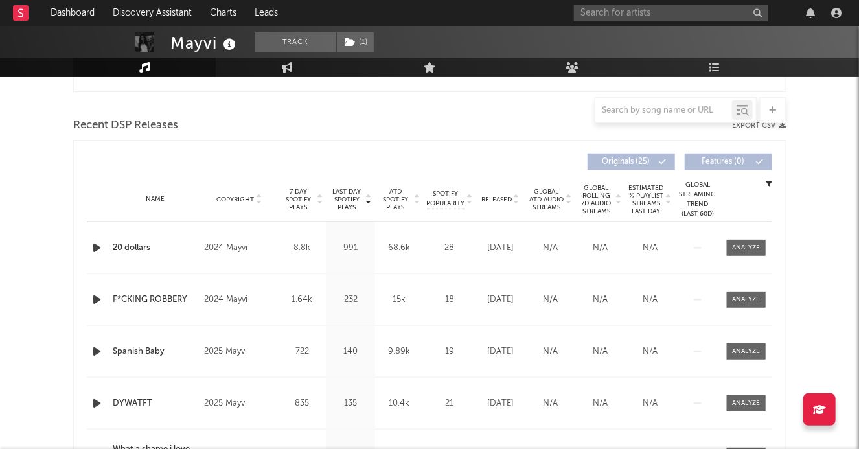
click at [93, 245] on icon "button" at bounding box center [97, 248] width 14 height 16
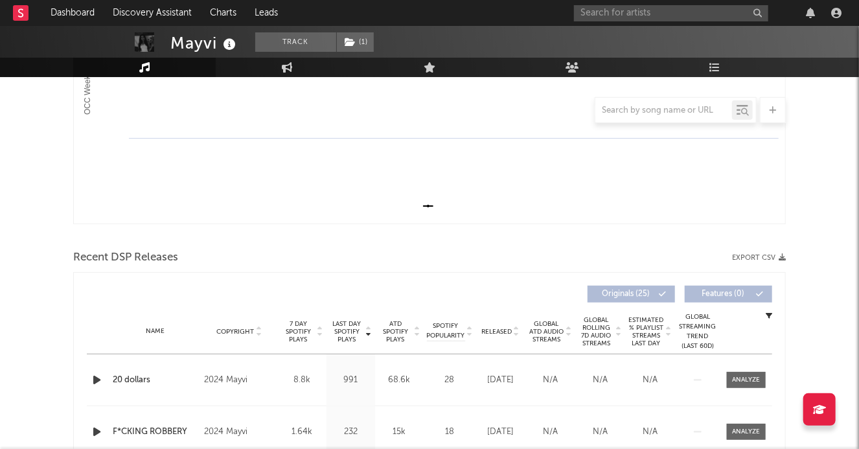
scroll to position [308, 0]
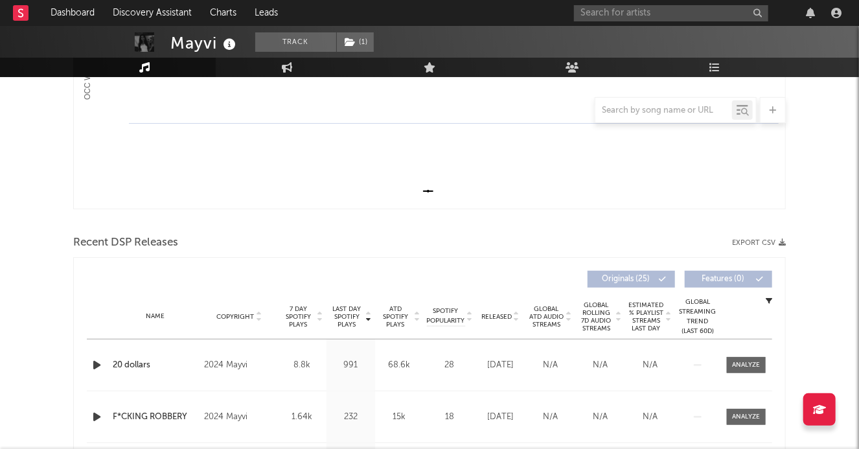
click at [95, 414] on icon "button" at bounding box center [97, 417] width 14 height 16
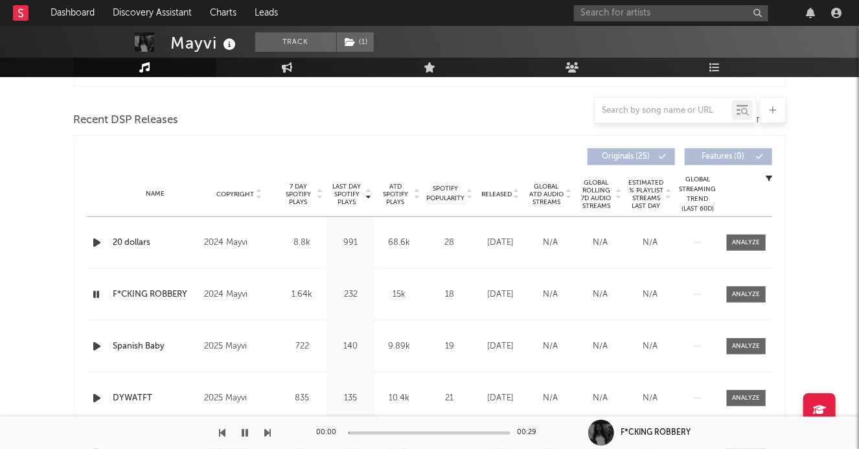
scroll to position [436, 0]
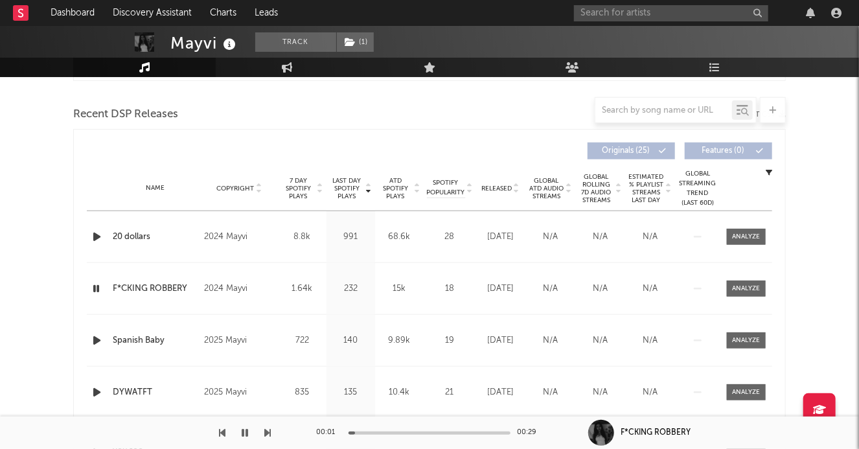
click at [380, 434] on div at bounding box center [430, 433] width 162 height 3
click at [430, 432] on div at bounding box center [430, 433] width 162 height 3
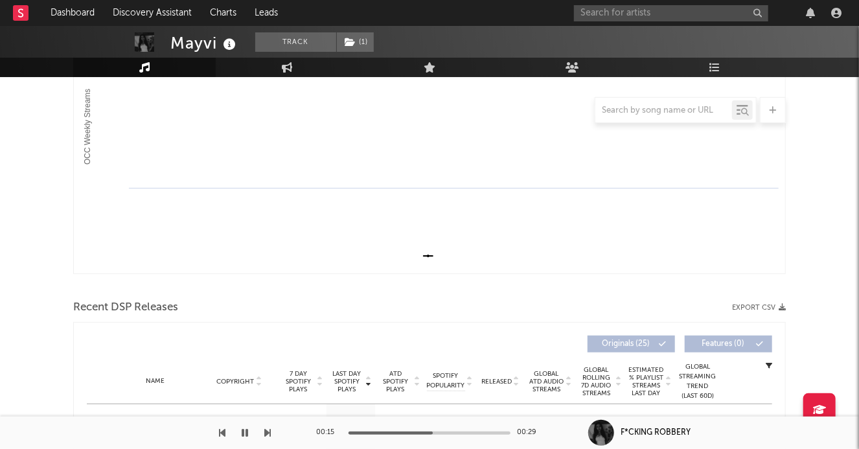
scroll to position [0, 0]
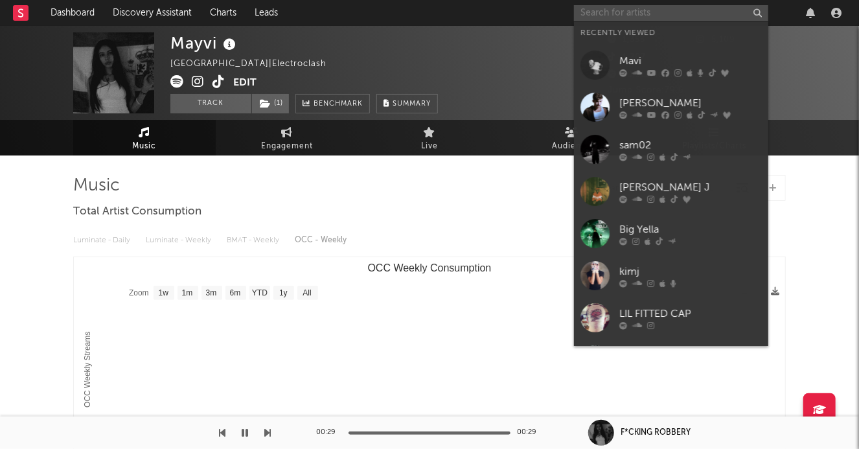
click at [600, 11] on input "text" at bounding box center [671, 13] width 194 height 16
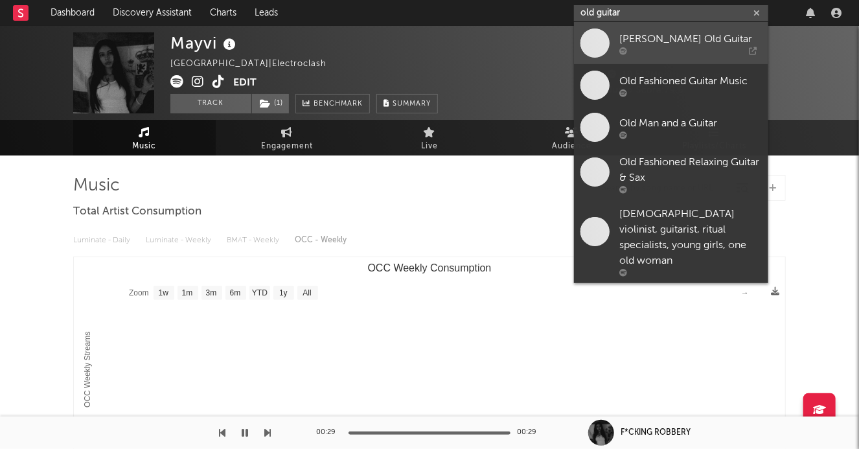
type input "old guitar"
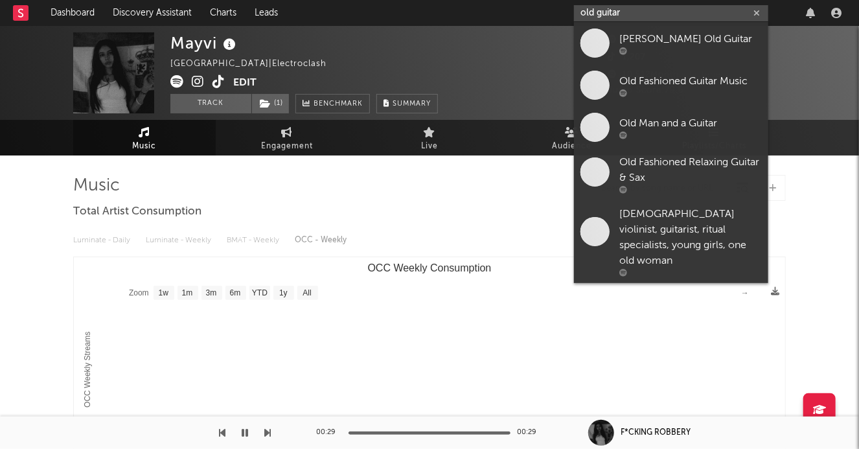
click at [542, 12] on nav "Dashboard Discovery Assistant Charts Leads old guitar" at bounding box center [429, 13] width 859 height 26
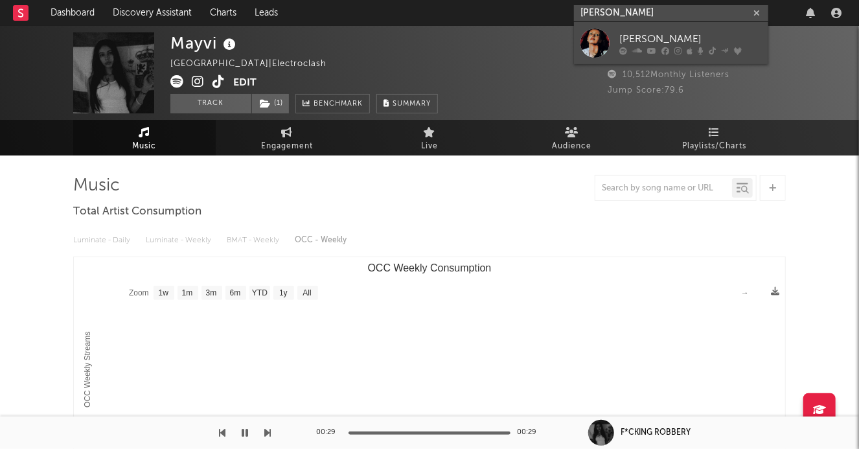
type input "rebecca blacxk"
click at [608, 44] on div at bounding box center [595, 43] width 29 height 29
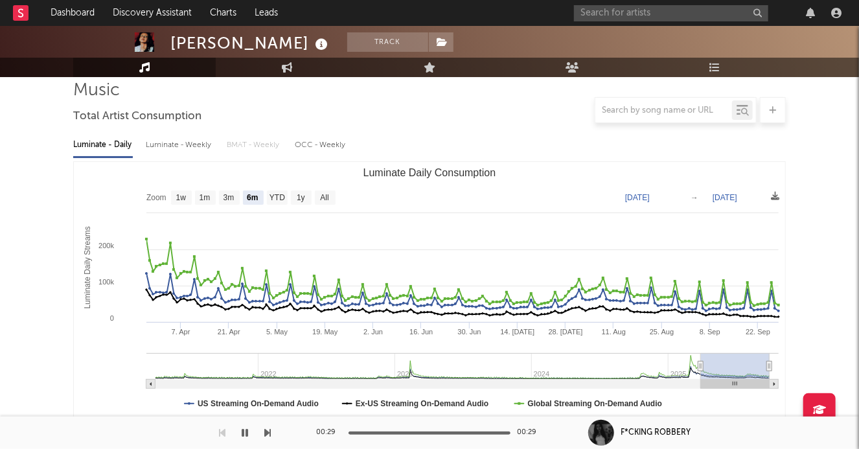
scroll to position [98, 0]
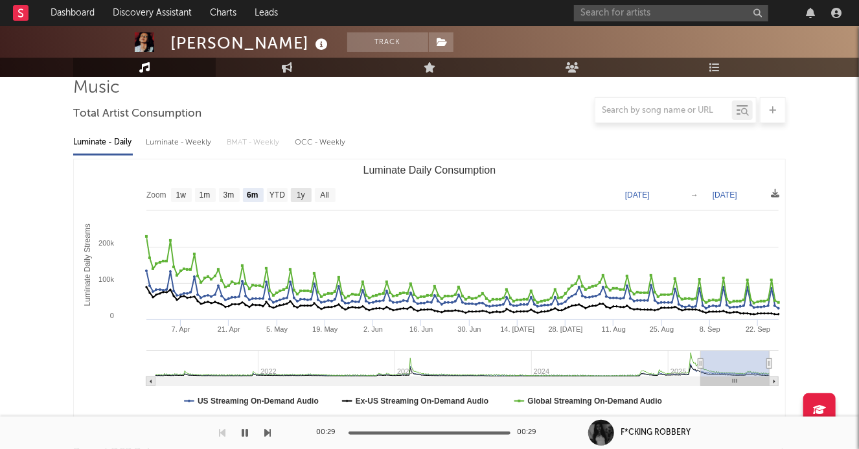
click at [303, 192] on text "1y" at bounding box center [301, 195] width 8 height 9
select select "1y"
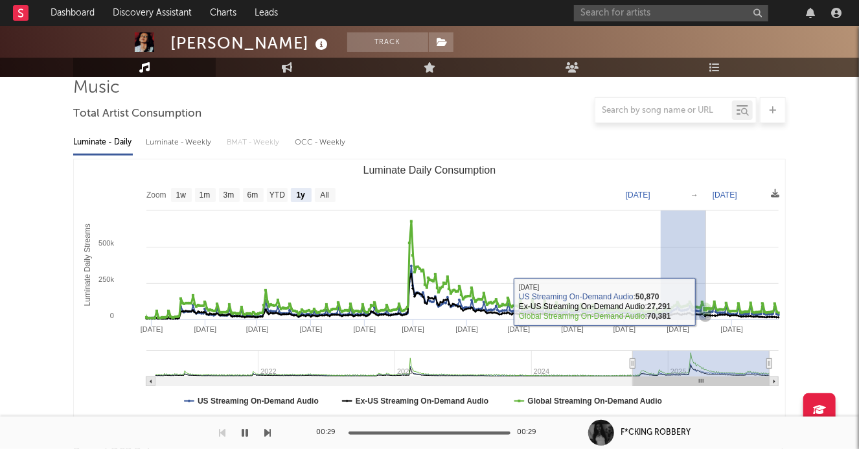
drag, startPoint x: 661, startPoint y: 301, endPoint x: 706, endPoint y: 302, distance: 44.7
click at [706, 302] on icon "Created with Highcharts 10.3.3 Luminate Daily Streams Luminate Daily Consumptio…" at bounding box center [430, 288] width 712 height 259
type input "2025-07-21"
type input "2025-08-16"
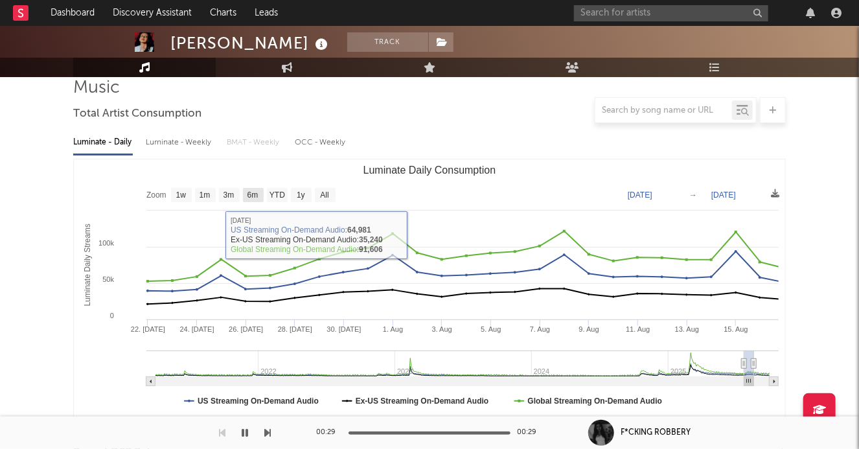
click at [255, 194] on text "6m" at bounding box center [253, 195] width 11 height 9
select select "6m"
type input "2025-02-16"
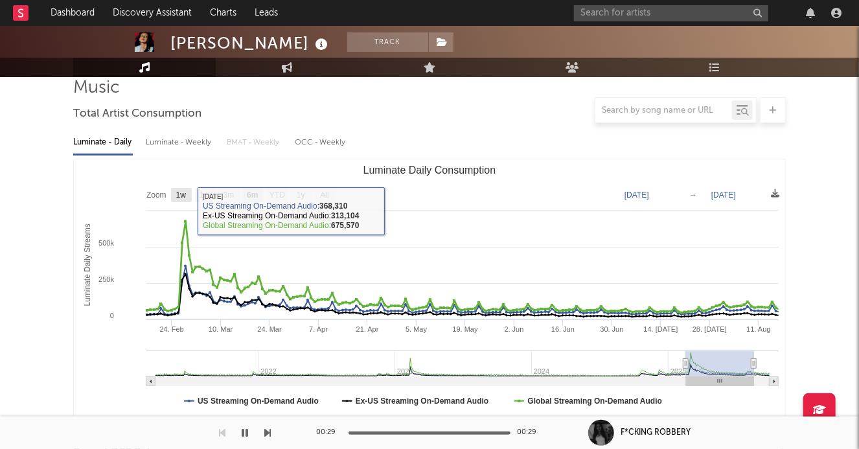
click at [183, 196] on text "1w" at bounding box center [181, 195] width 10 height 9
select select "1w"
type input "2025-08-10"
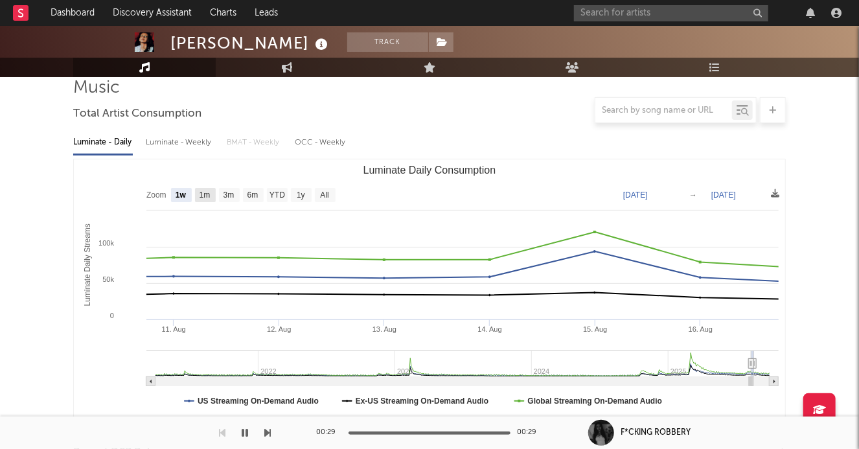
click at [212, 192] on rect "Luminate Daily Consumption" at bounding box center [205, 195] width 21 height 14
select select "1m"
type input "2025-07-16"
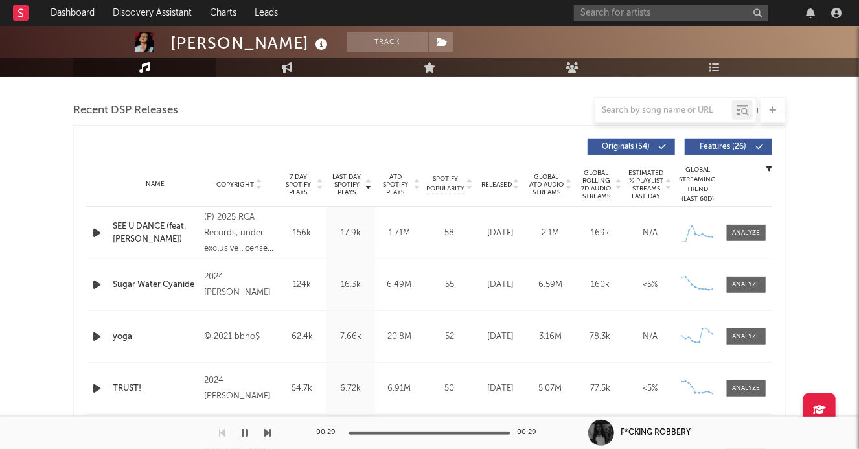
scroll to position [460, 0]
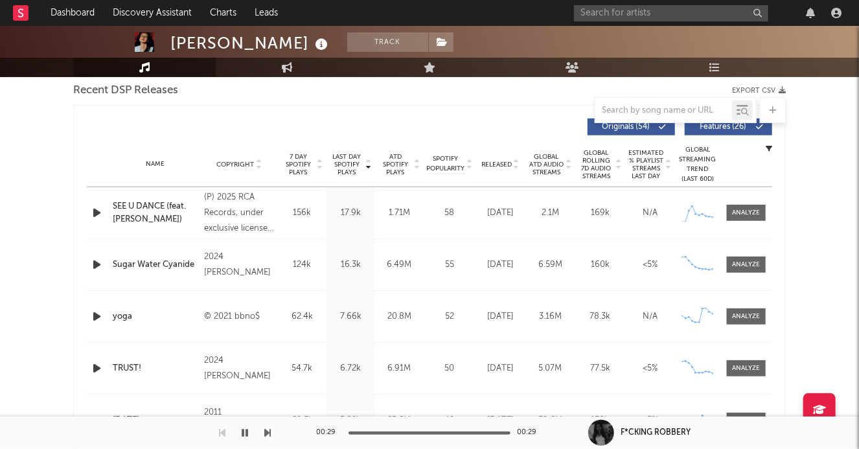
click at [101, 209] on icon "button" at bounding box center [97, 213] width 14 height 16
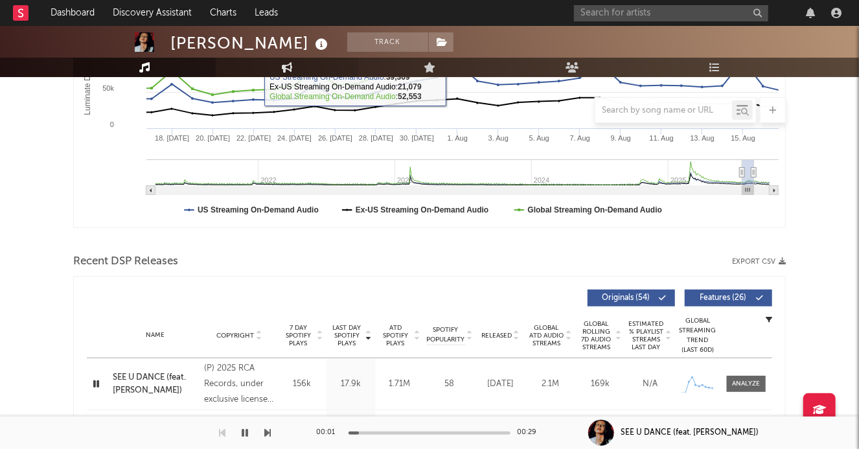
click at [256, 64] on link "Engagement" at bounding box center [287, 67] width 143 height 19
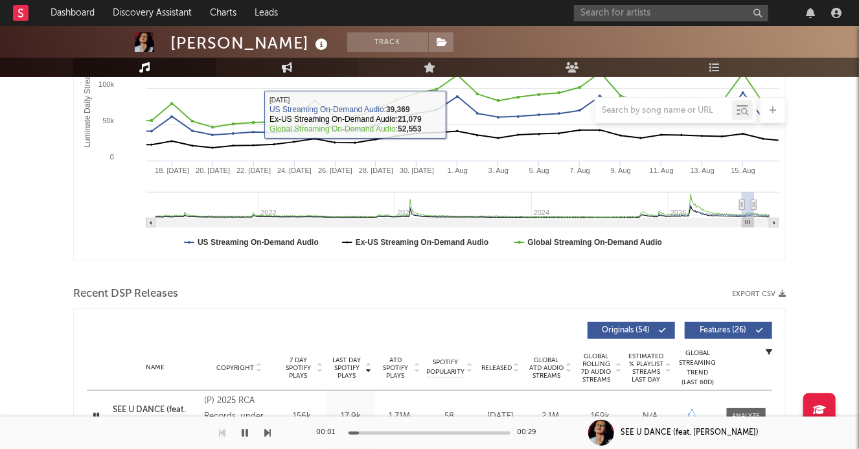
select select "1w"
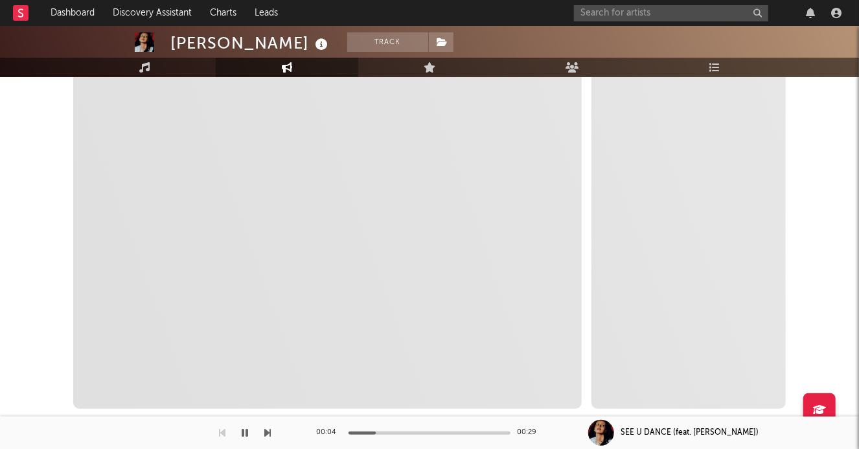
select select "1m"
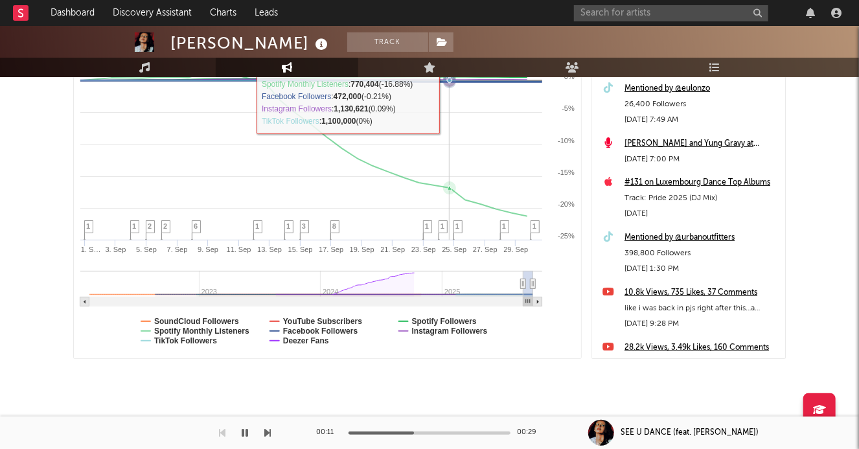
scroll to position [0, 0]
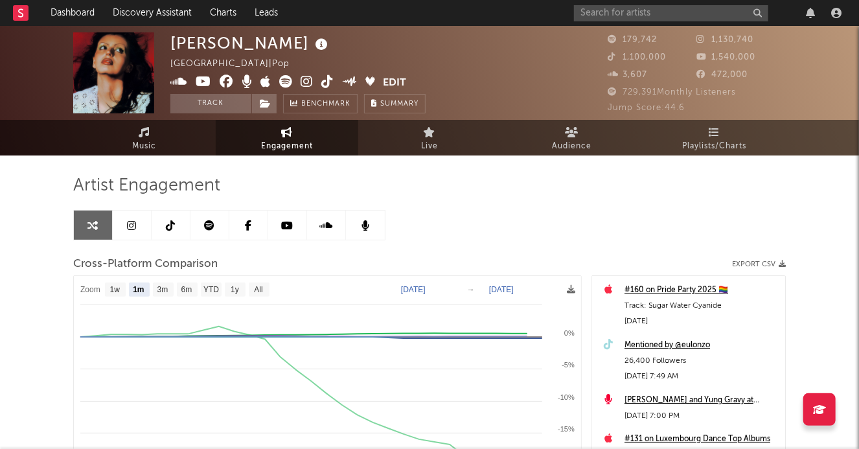
click at [178, 231] on link at bounding box center [171, 225] width 39 height 29
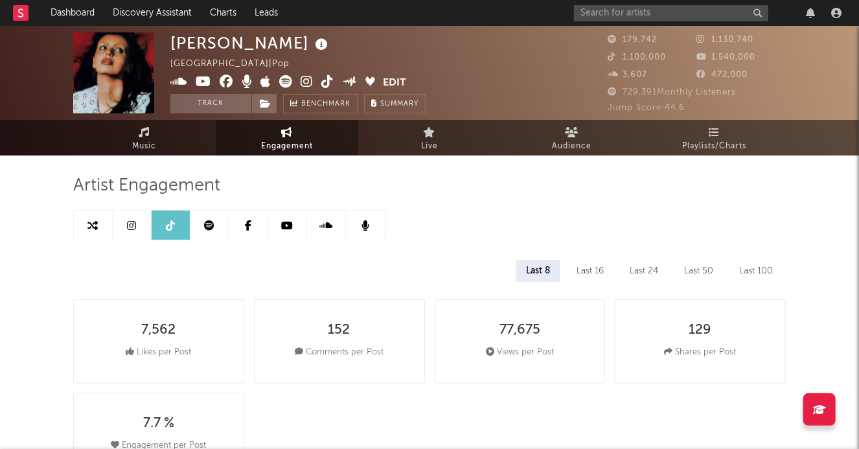
select select "6m"
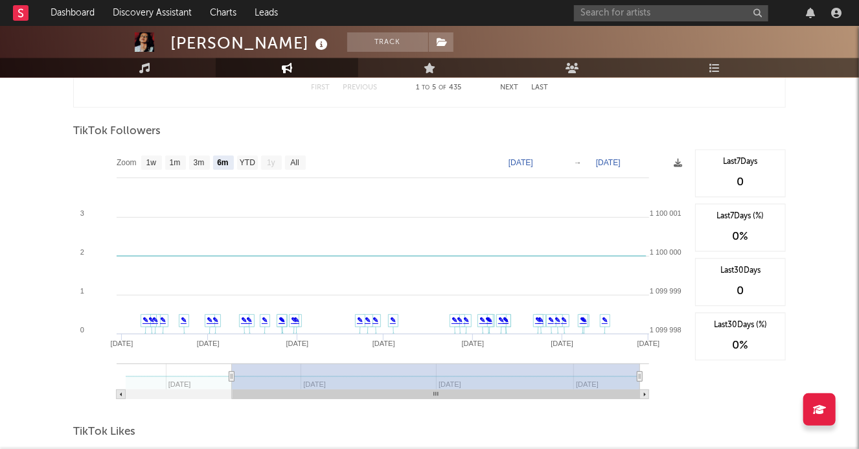
scroll to position [1215, 0]
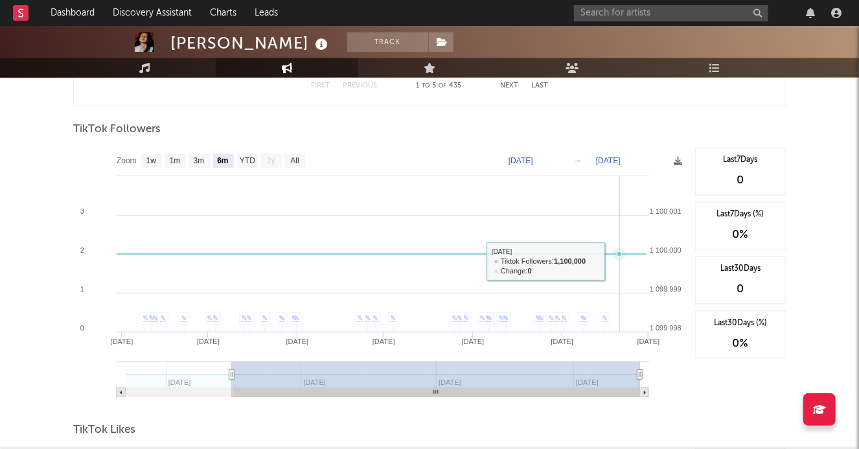
type input "2025-07-20"
type input "2025-09-25"
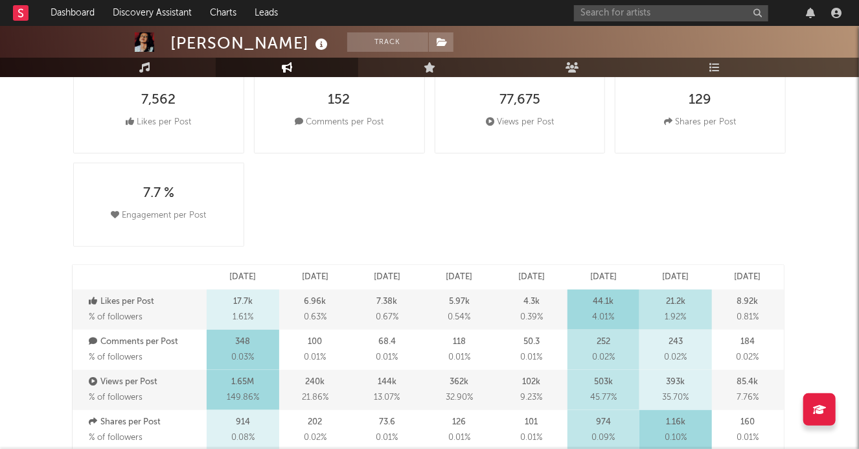
scroll to position [0, 0]
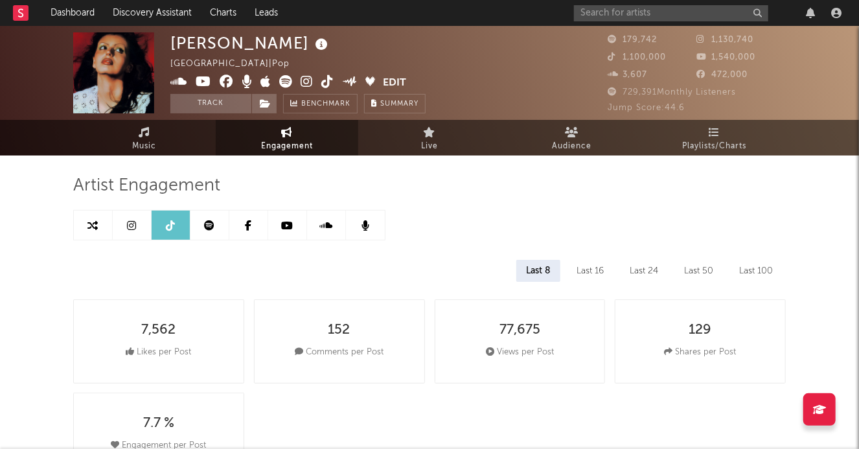
click at [325, 82] on icon at bounding box center [327, 81] width 12 height 13
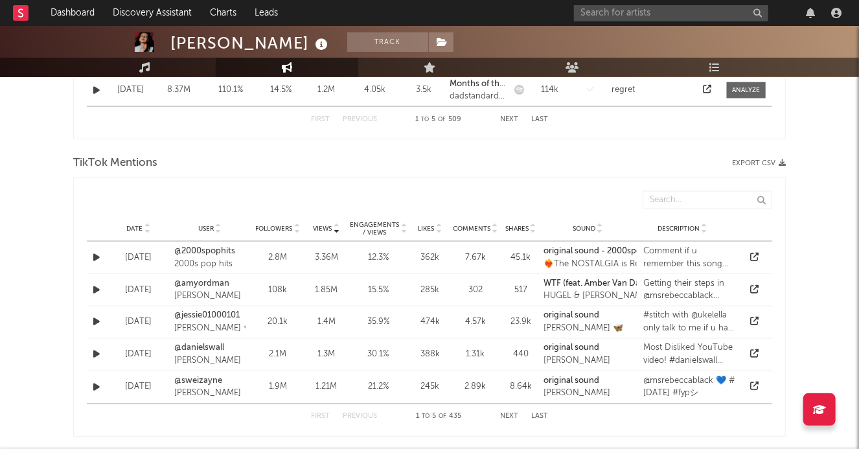
scroll to position [837, 0]
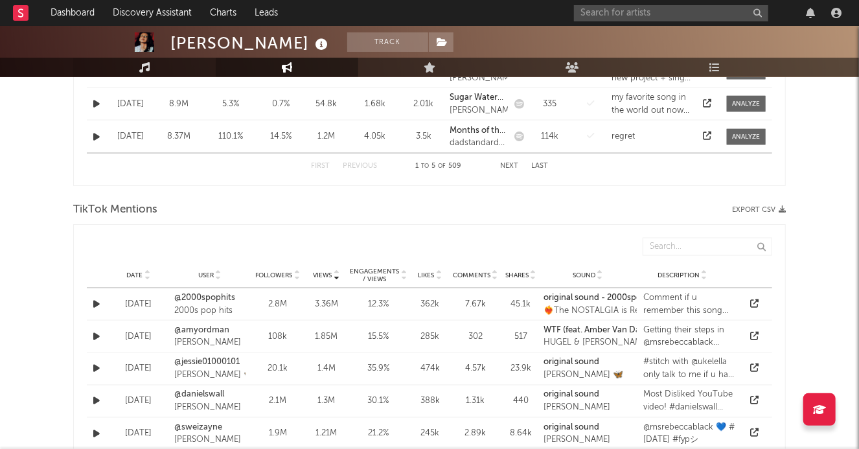
click at [181, 68] on link "Music" at bounding box center [144, 67] width 143 height 19
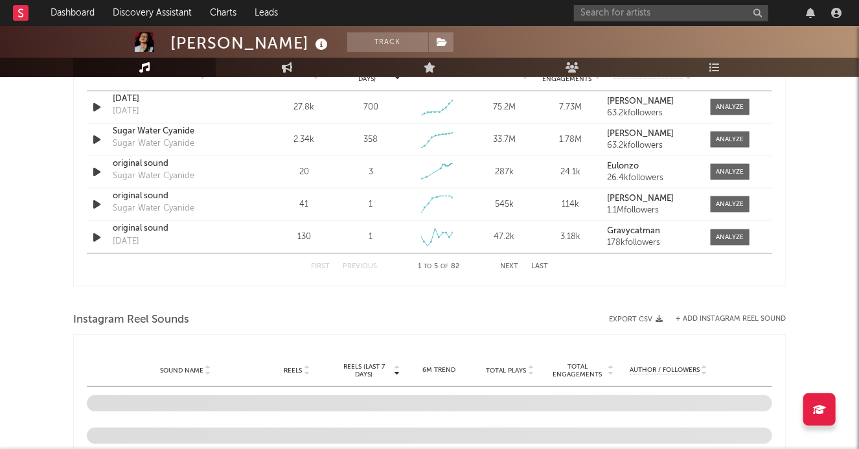
select select "6m"
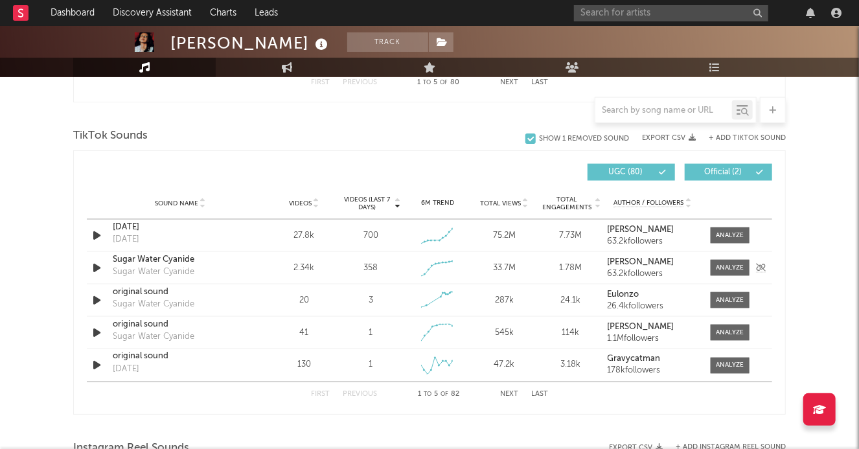
scroll to position [854, 0]
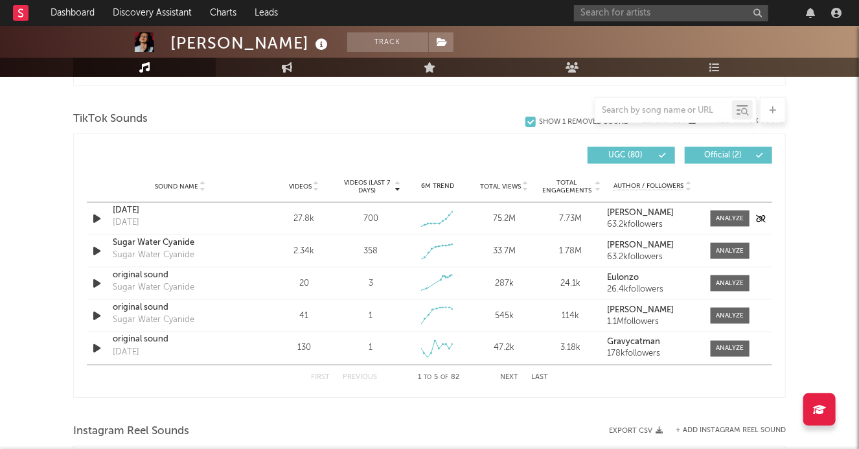
click at [131, 211] on div "Friday" at bounding box center [180, 210] width 135 height 13
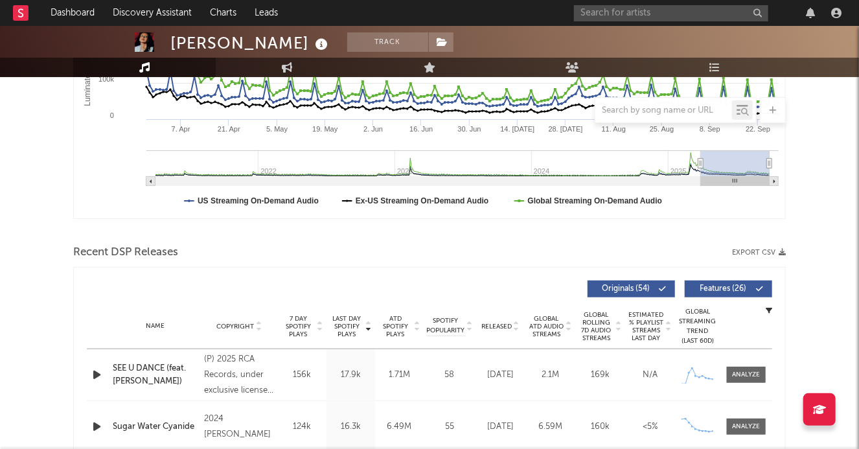
scroll to position [38, 0]
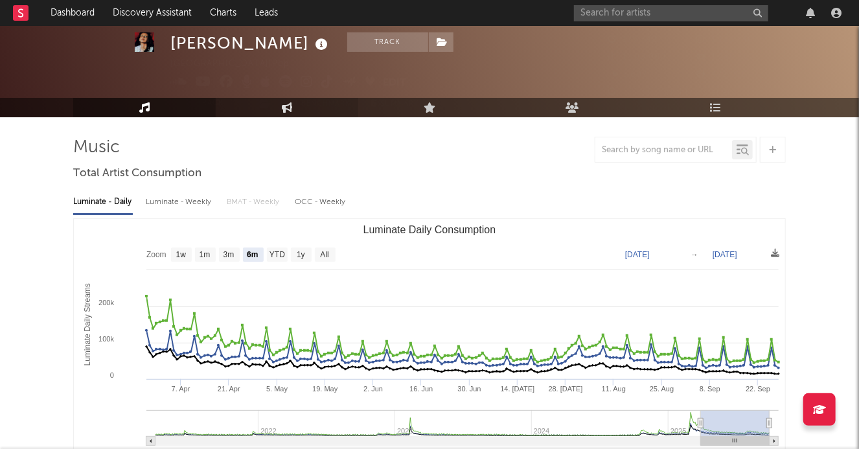
click at [281, 100] on link "Engagement" at bounding box center [287, 107] width 143 height 19
select select "1w"
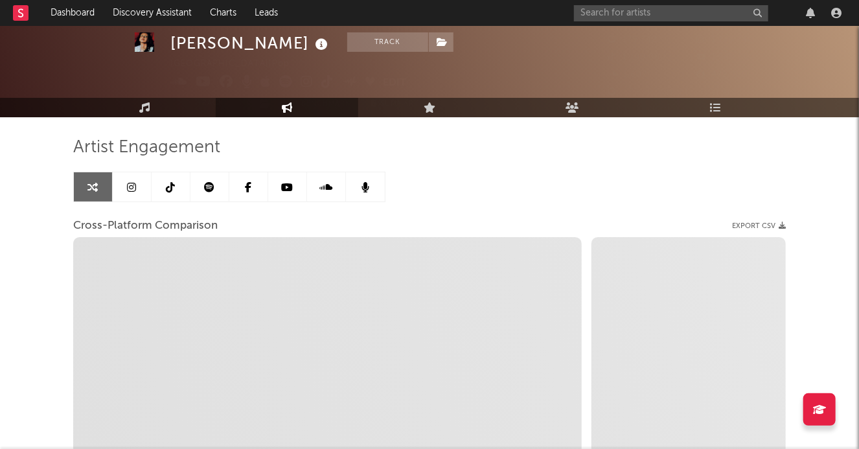
click at [146, 191] on link at bounding box center [132, 186] width 39 height 29
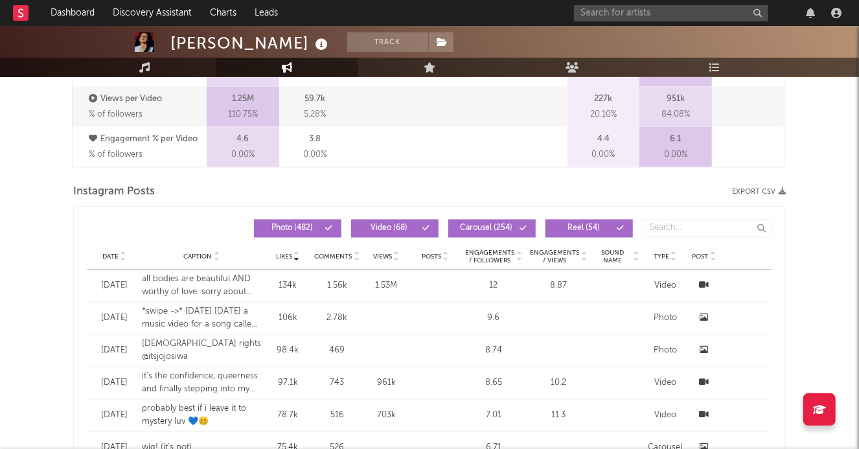
select select "6m"
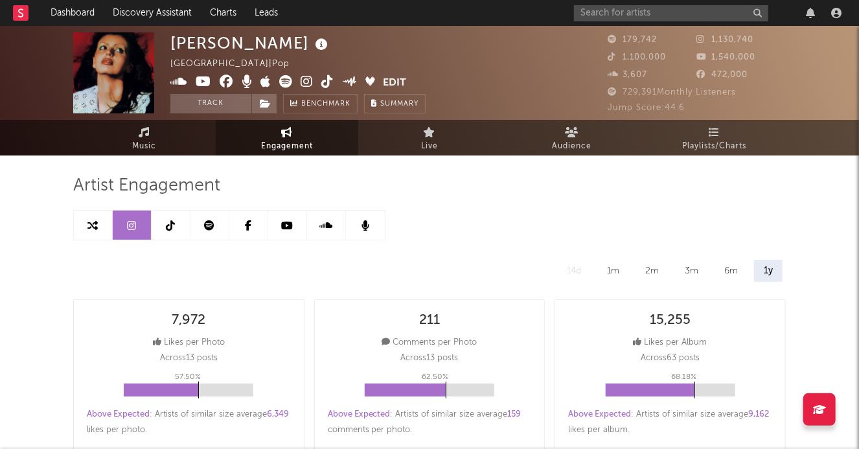
click at [304, 76] on icon at bounding box center [307, 81] width 12 height 13
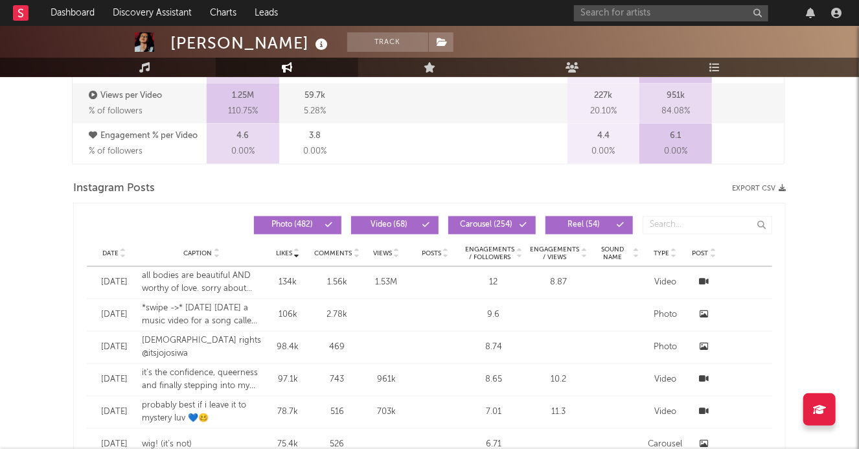
scroll to position [976, 0]
